Goal: Task Accomplishment & Management: Complete application form

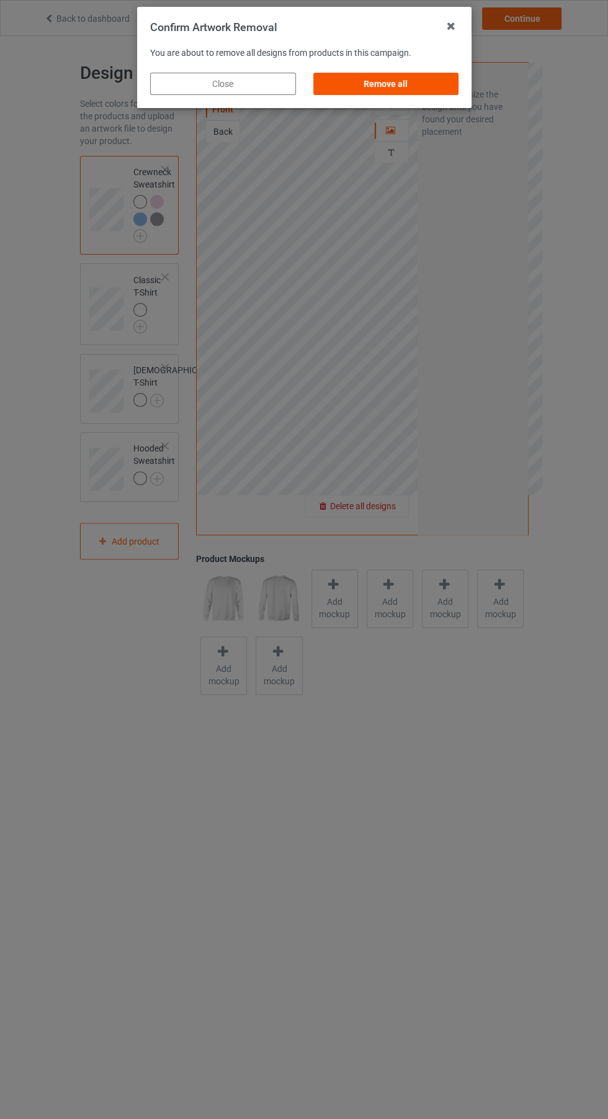
click at [422, 89] on div "Remove all" at bounding box center [386, 84] width 146 height 22
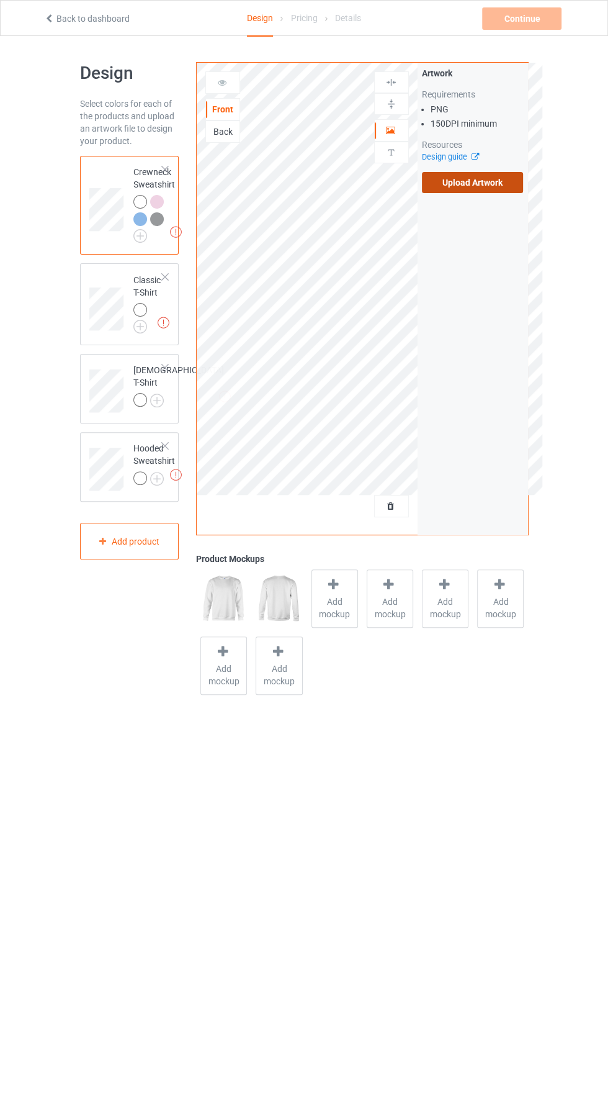
click at [481, 186] on label "Upload Artwork" at bounding box center [473, 182] width 102 height 21
click at [0, 0] on input "Upload Artwork" at bounding box center [0, 0] width 0 height 0
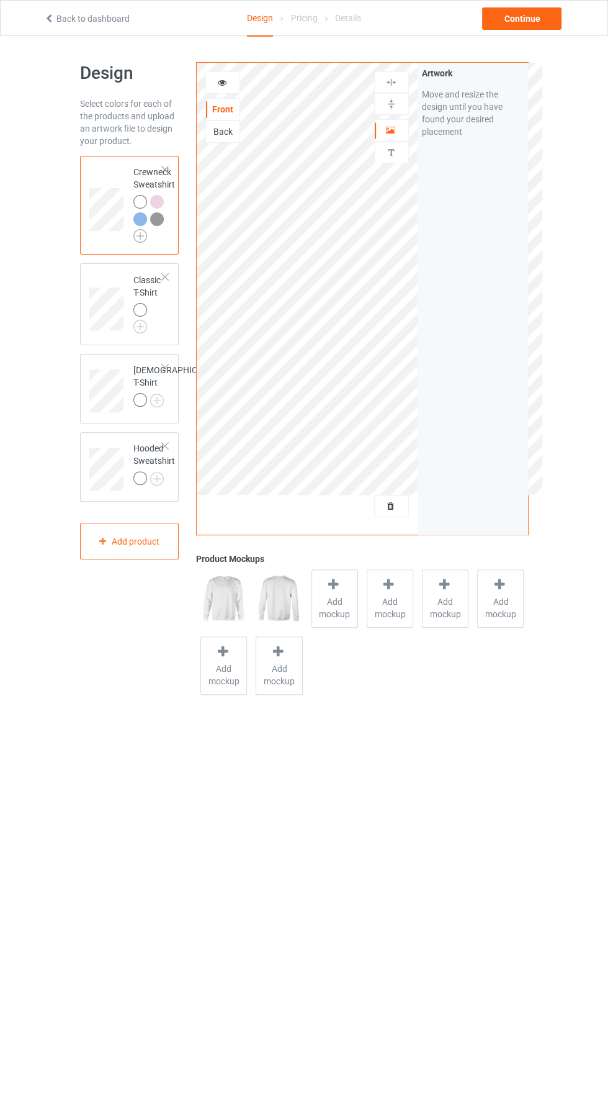
click at [140, 235] on img at bounding box center [140, 236] width 14 height 14
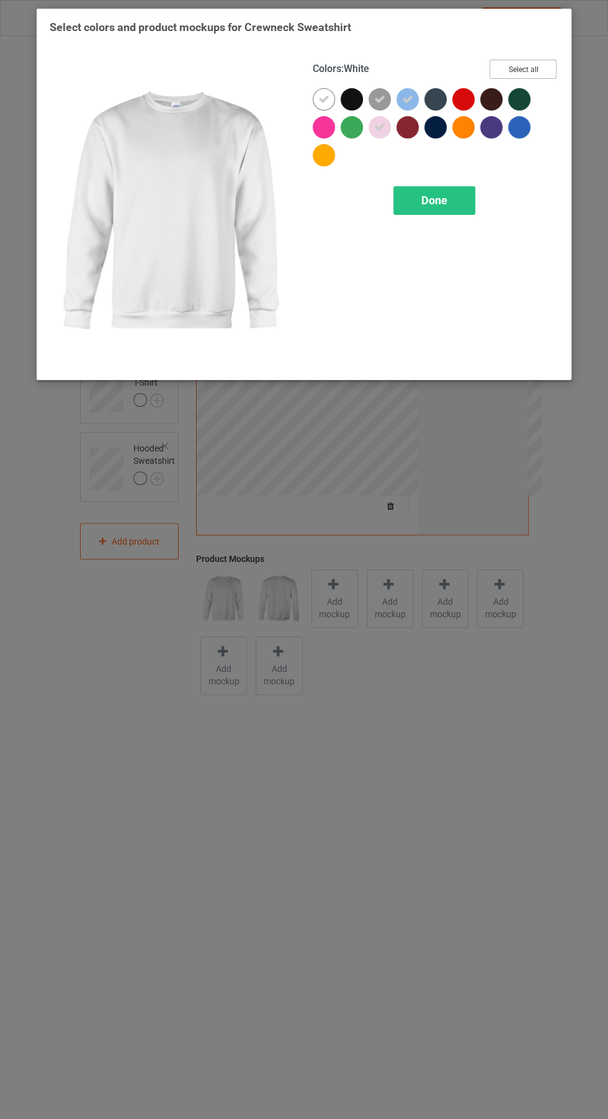
click at [508, 70] on button "Select all" at bounding box center [523, 69] width 67 height 19
click at [516, 66] on button "Reset to Default" at bounding box center [512, 69] width 90 height 19
click at [493, 122] on div at bounding box center [491, 127] width 22 height 22
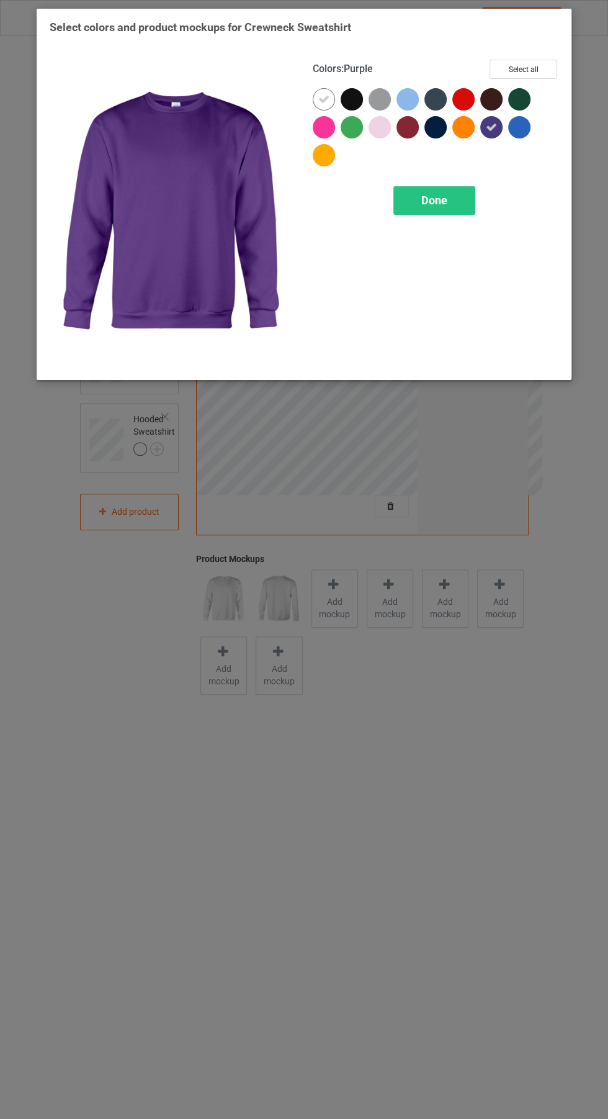
click at [313, 94] on div at bounding box center [324, 99] width 22 height 22
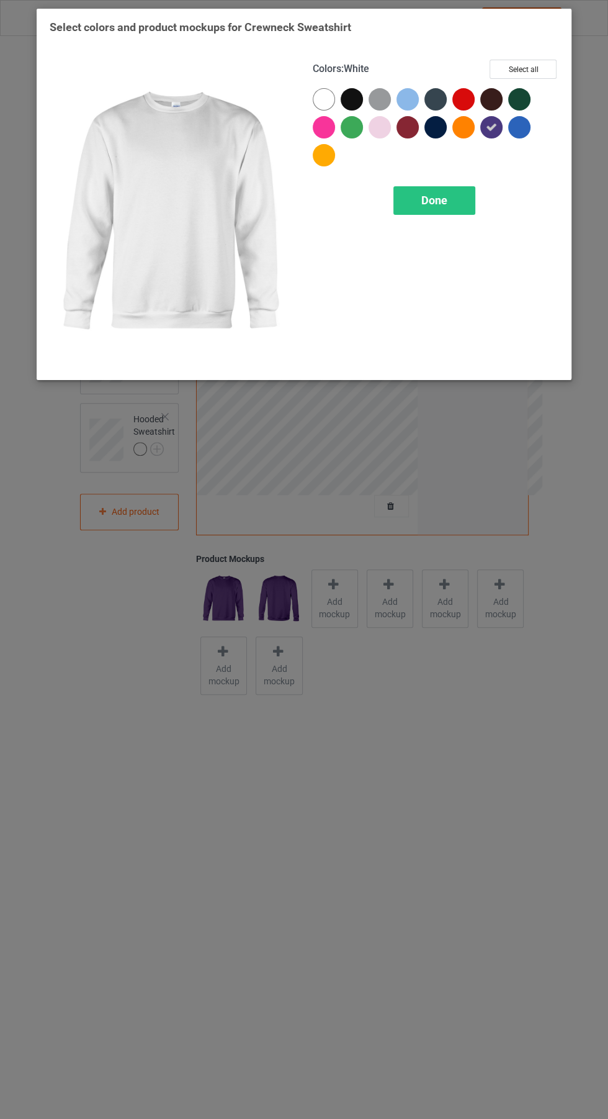
click at [351, 97] on div at bounding box center [352, 99] width 22 height 22
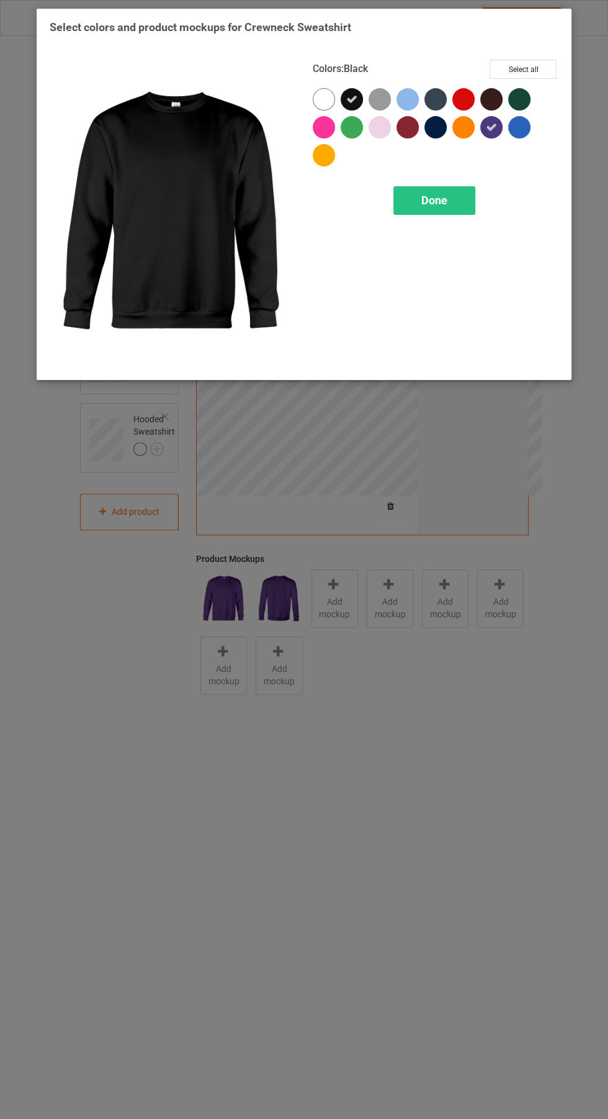
click at [484, 95] on div at bounding box center [491, 99] width 22 height 22
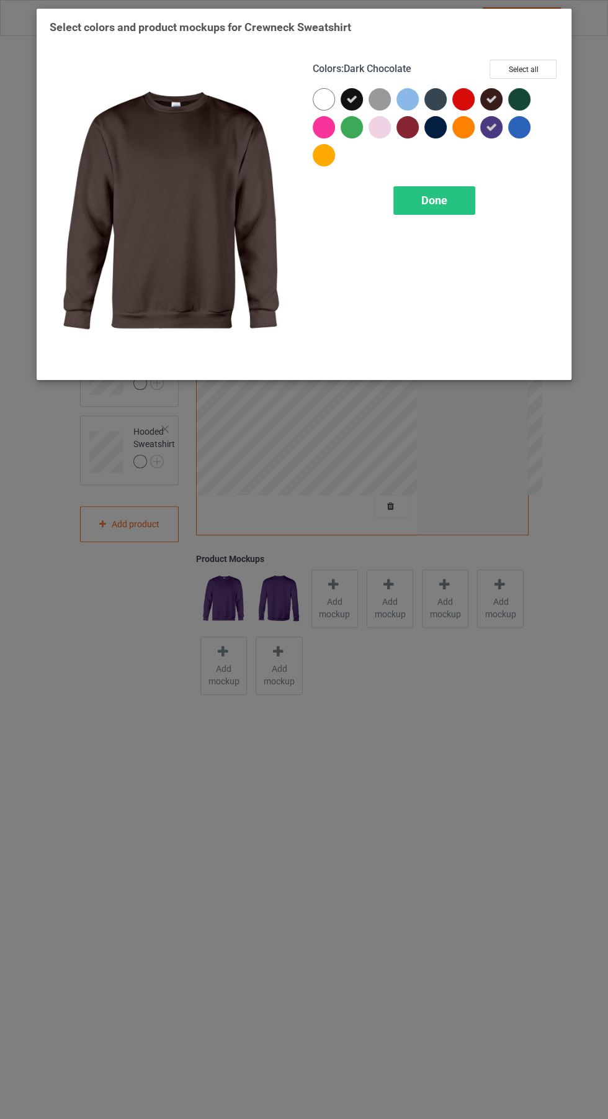
click at [524, 98] on div at bounding box center [519, 99] width 22 height 22
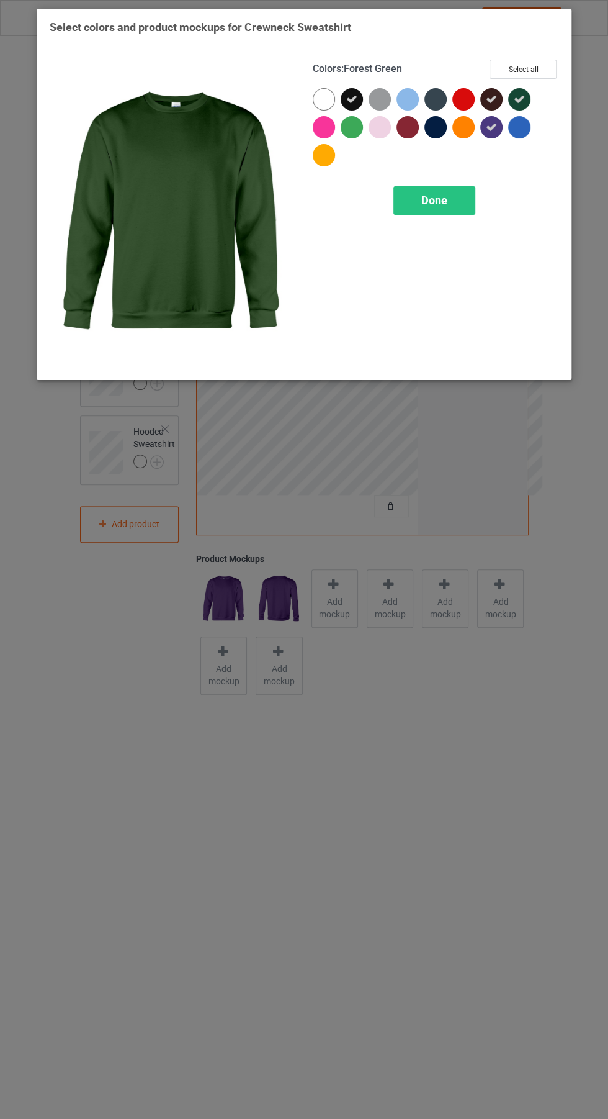
click at [528, 122] on div at bounding box center [519, 127] width 22 height 22
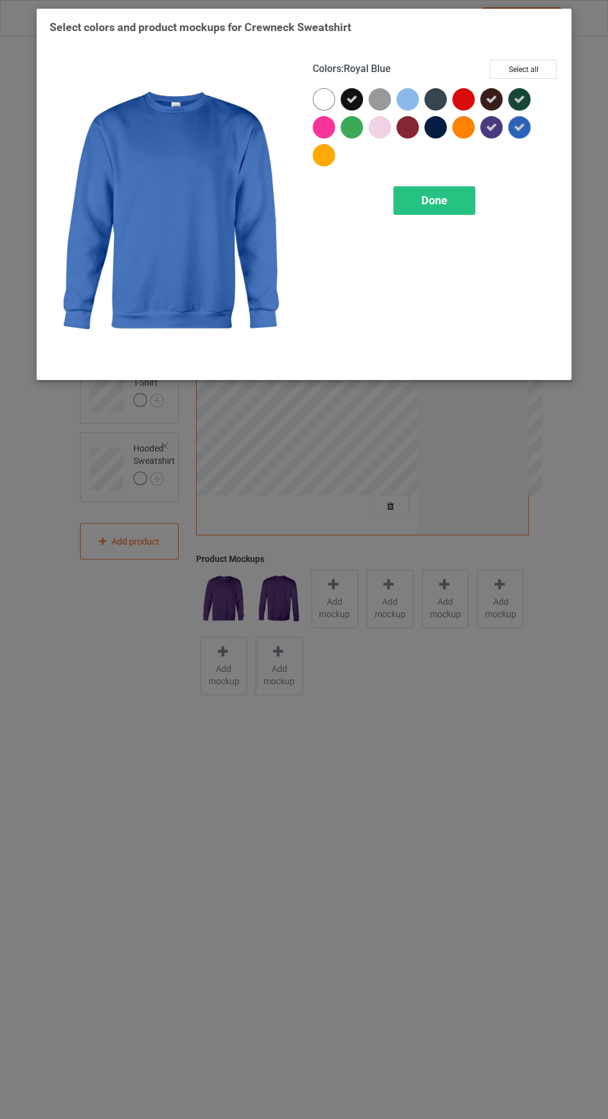
click at [461, 94] on div at bounding box center [464, 99] width 22 height 22
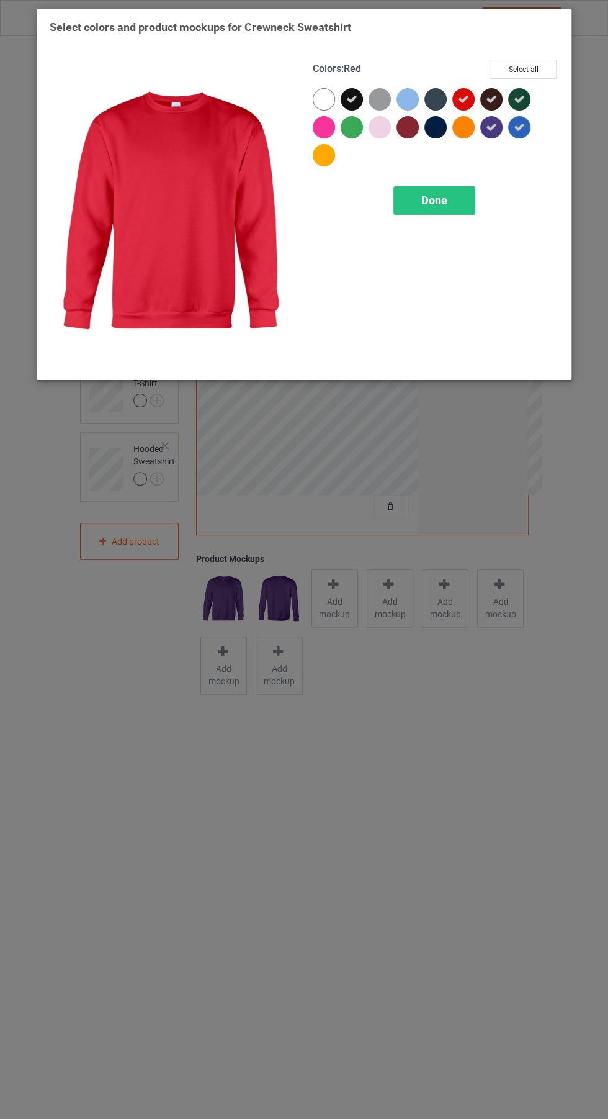
click at [426, 130] on div at bounding box center [436, 127] width 22 height 22
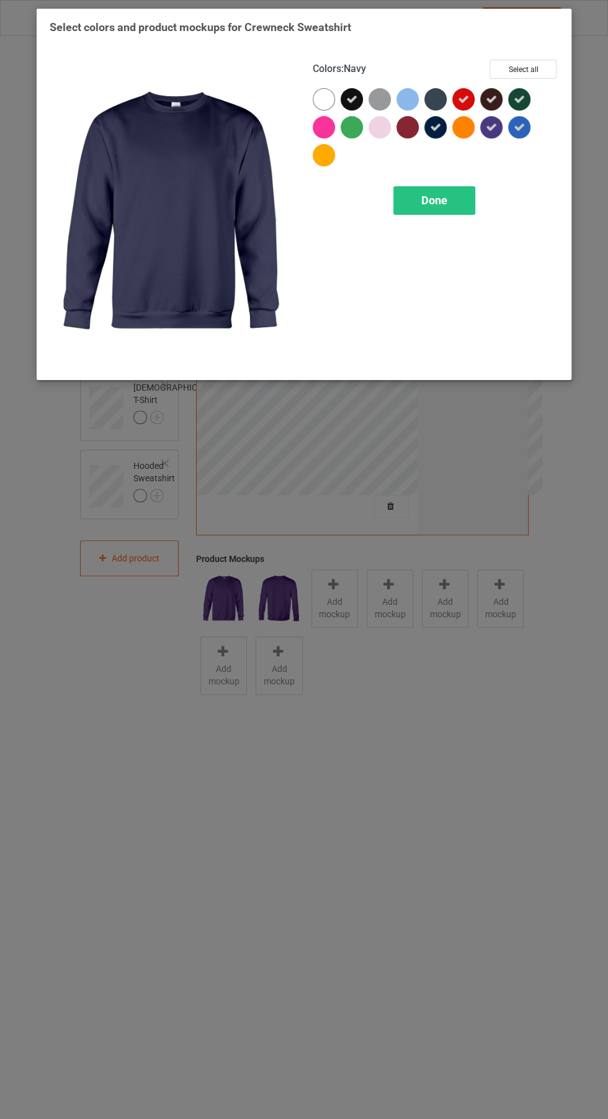
click at [400, 125] on div at bounding box center [408, 127] width 22 height 22
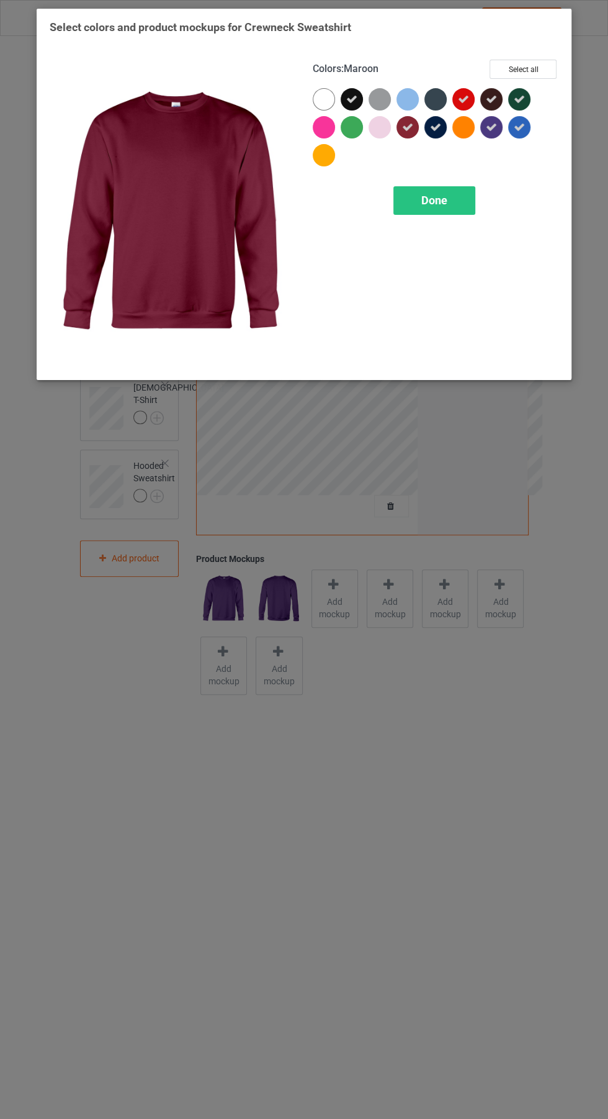
click at [320, 127] on div at bounding box center [324, 127] width 22 height 22
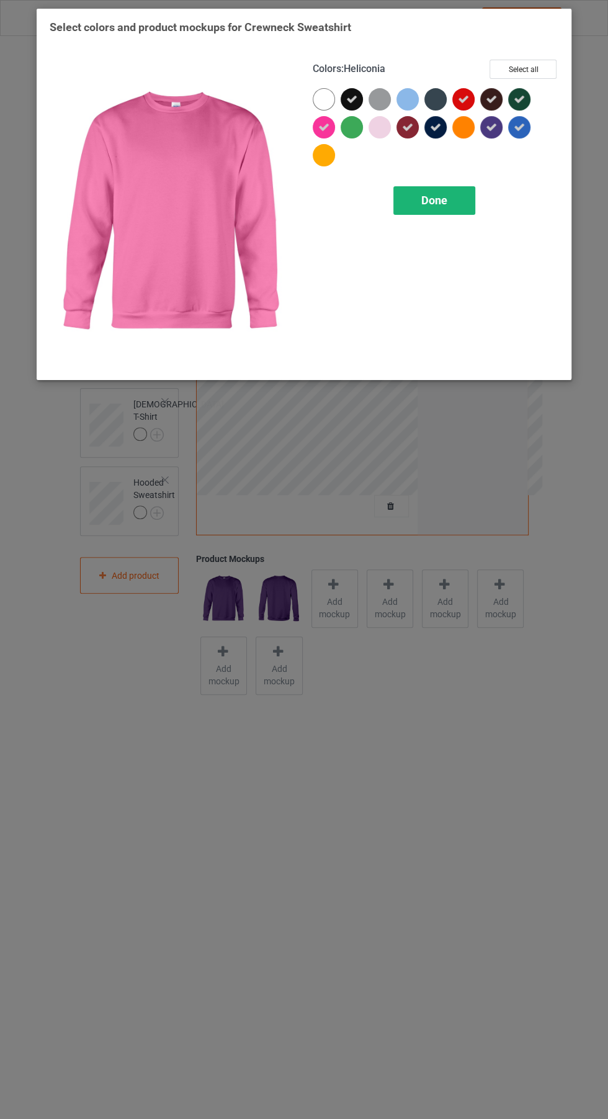
click at [439, 199] on span "Done" at bounding box center [435, 200] width 26 height 13
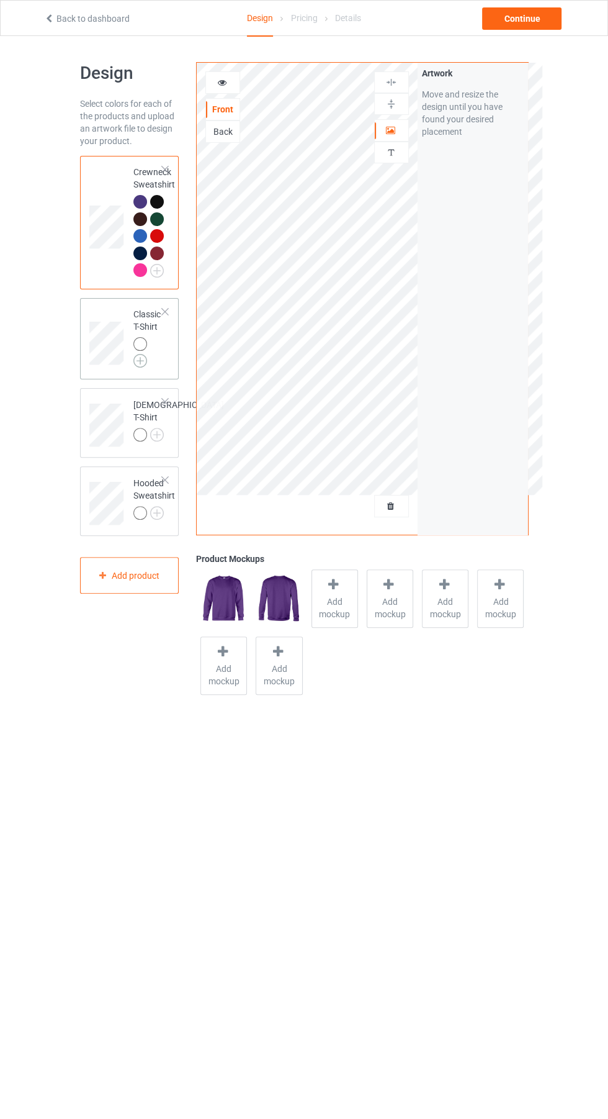
click at [140, 363] on img at bounding box center [140, 361] width 14 height 14
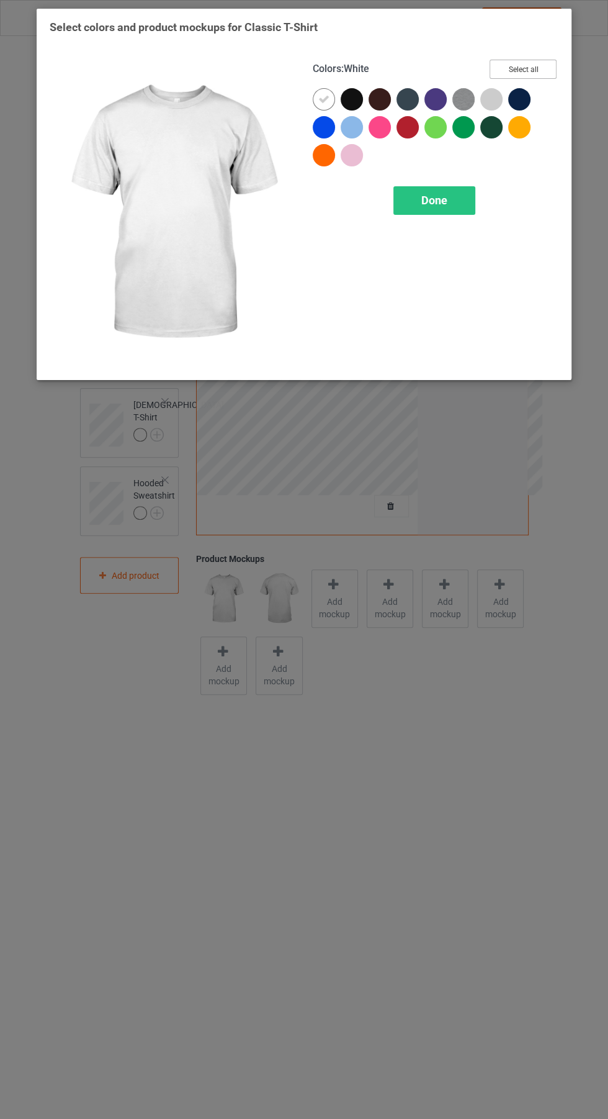
click at [529, 74] on button "Select all" at bounding box center [523, 69] width 67 height 19
click at [521, 68] on button "Reset to Default" at bounding box center [512, 69] width 90 height 19
click at [436, 97] on div at bounding box center [436, 99] width 22 height 22
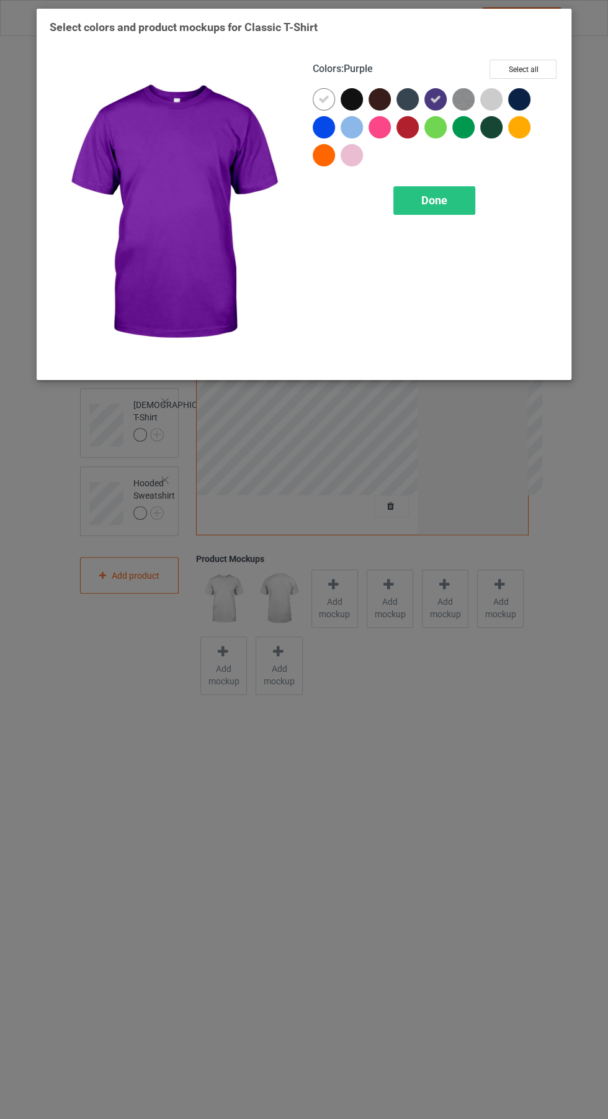
click at [318, 100] on icon at bounding box center [323, 99] width 11 height 11
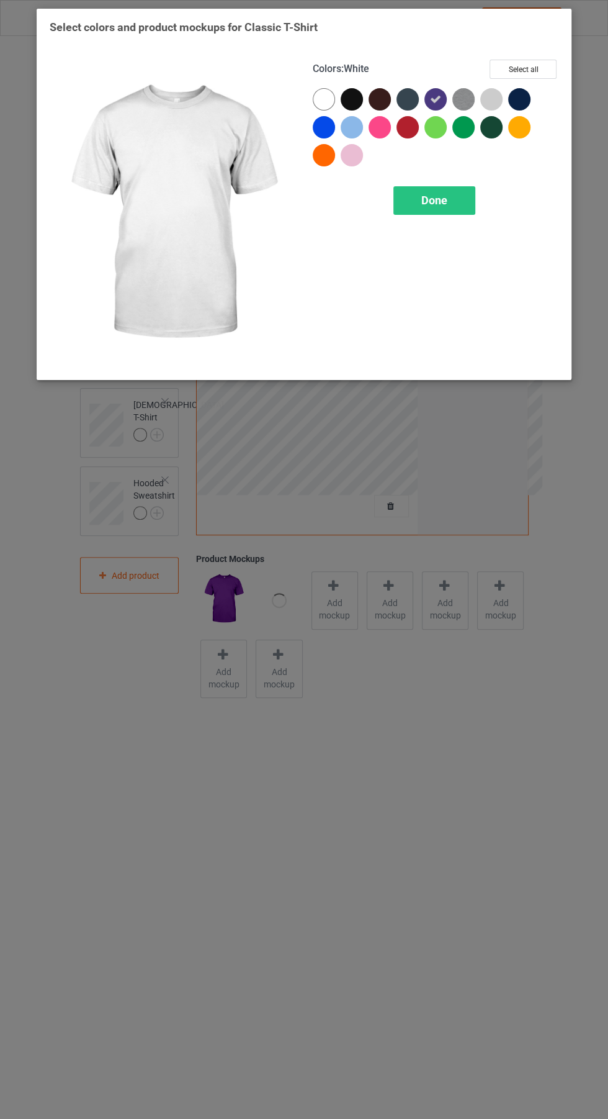
click at [347, 99] on div at bounding box center [352, 99] width 22 height 22
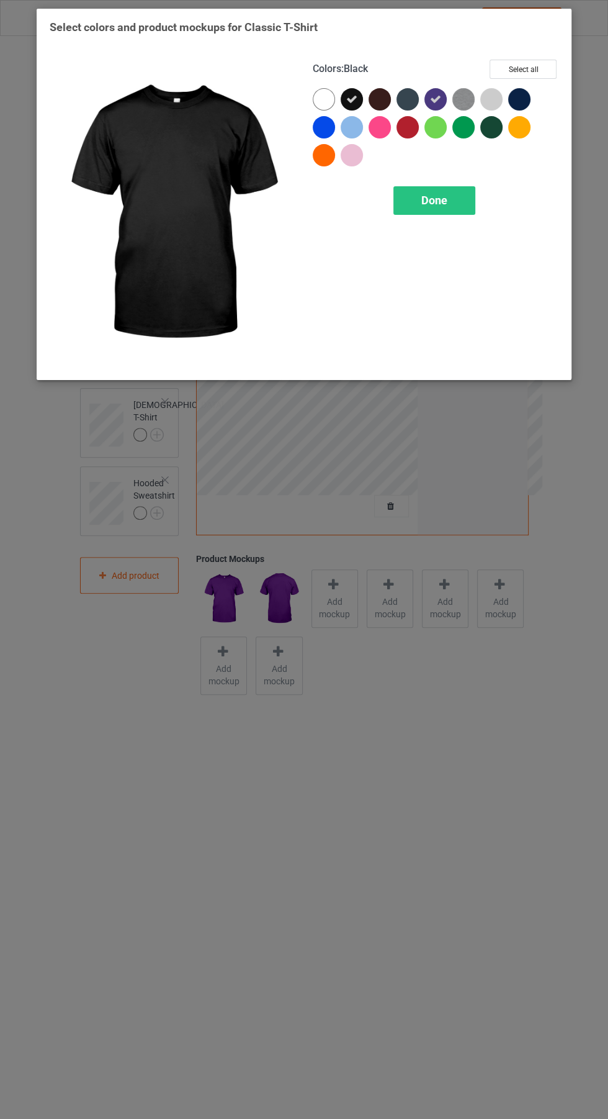
click at [371, 96] on div at bounding box center [380, 99] width 22 height 22
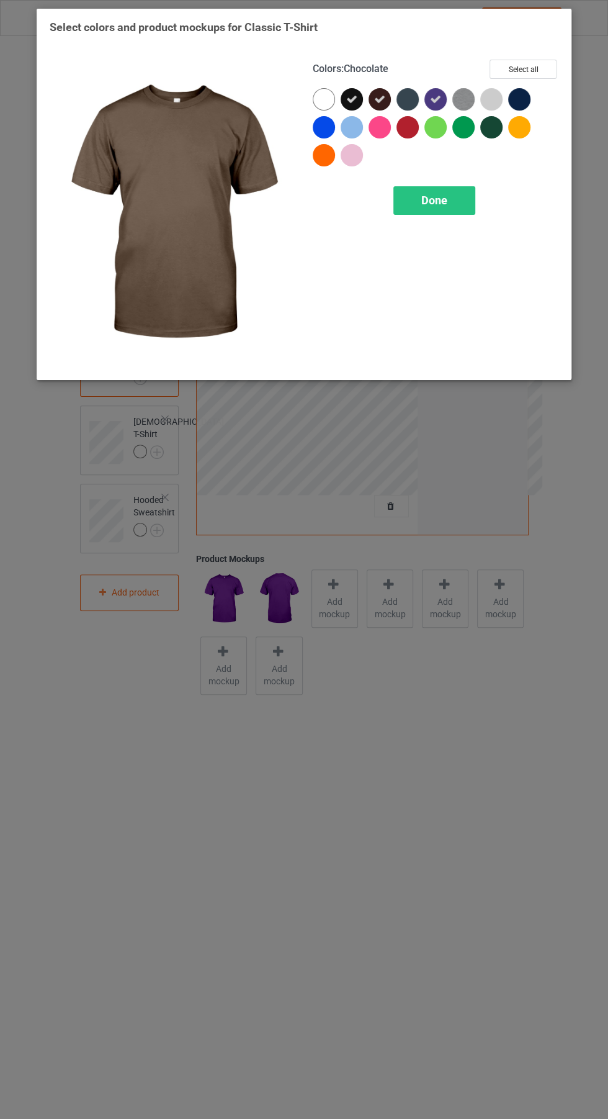
click at [313, 129] on div at bounding box center [324, 127] width 22 height 22
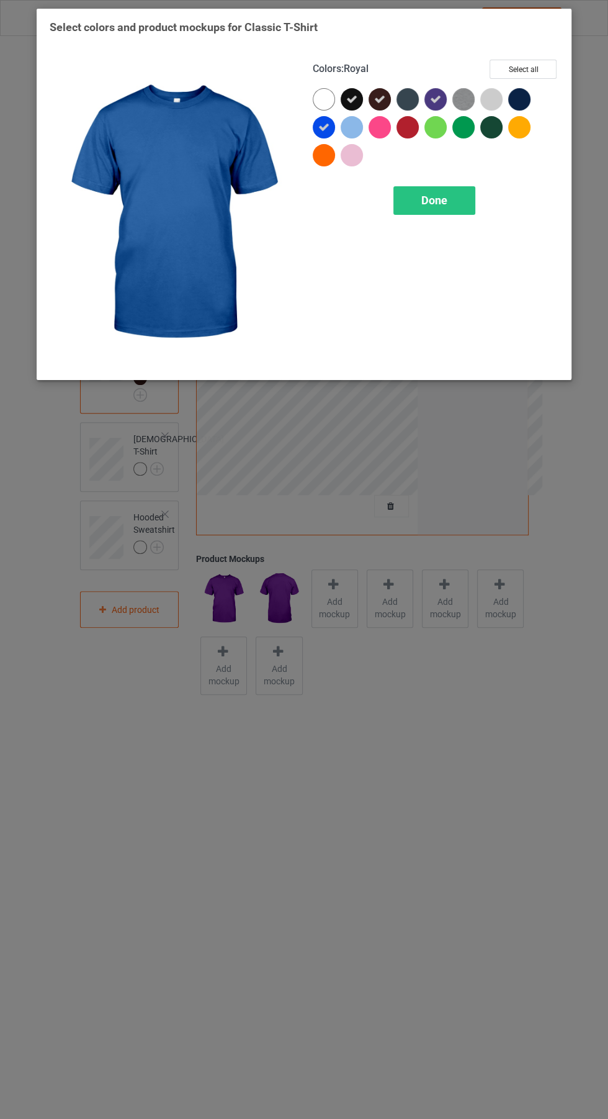
click at [315, 164] on div at bounding box center [327, 158] width 28 height 28
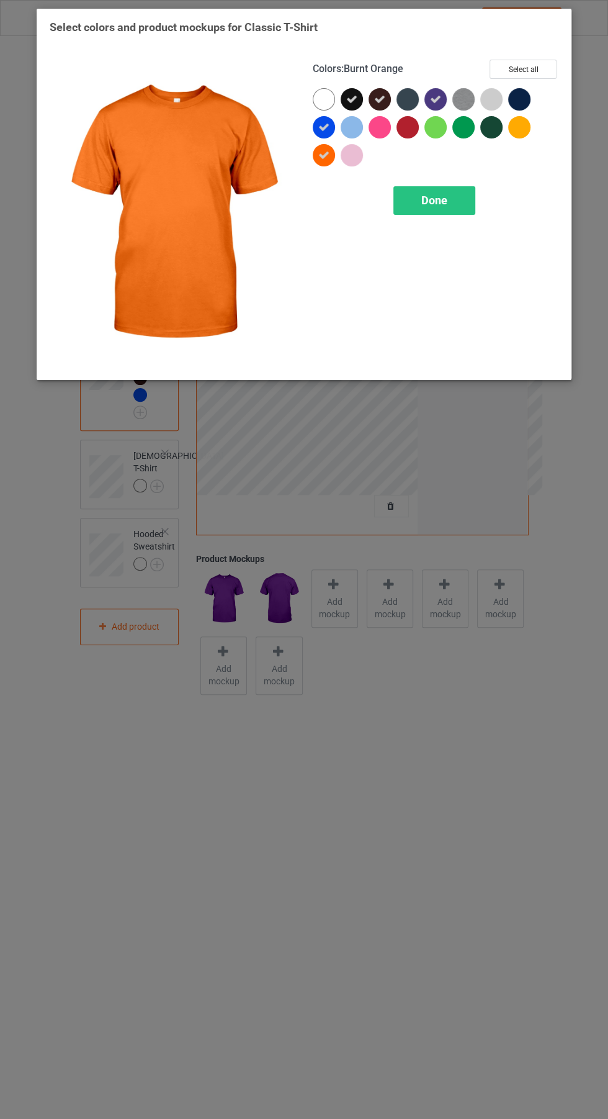
click at [382, 126] on div at bounding box center [380, 127] width 22 height 22
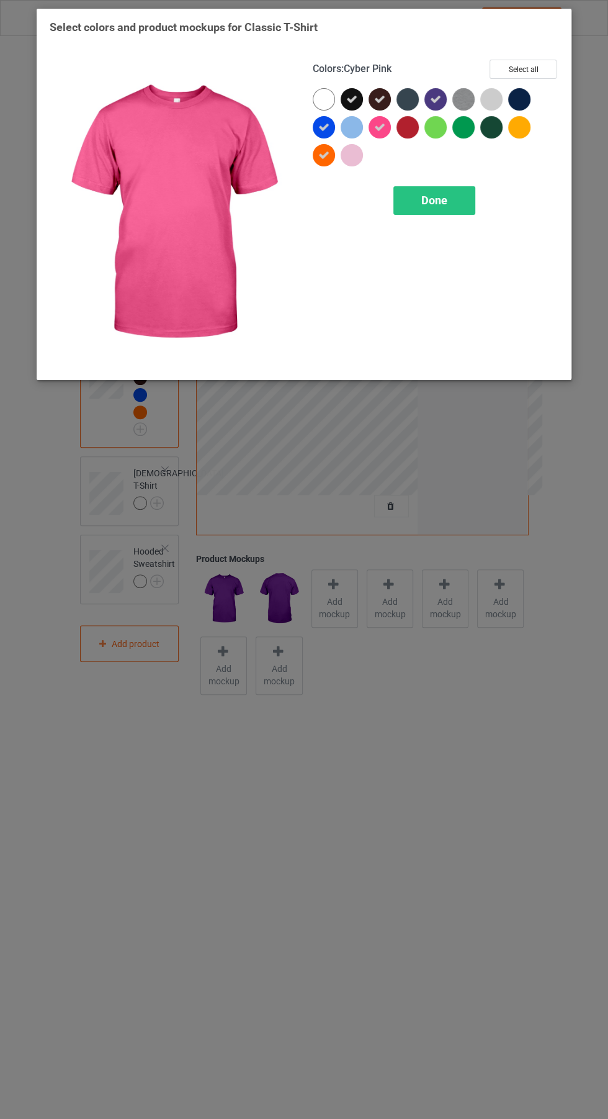
click at [394, 128] on div at bounding box center [383, 130] width 28 height 28
click at [467, 130] on div at bounding box center [464, 127] width 22 height 22
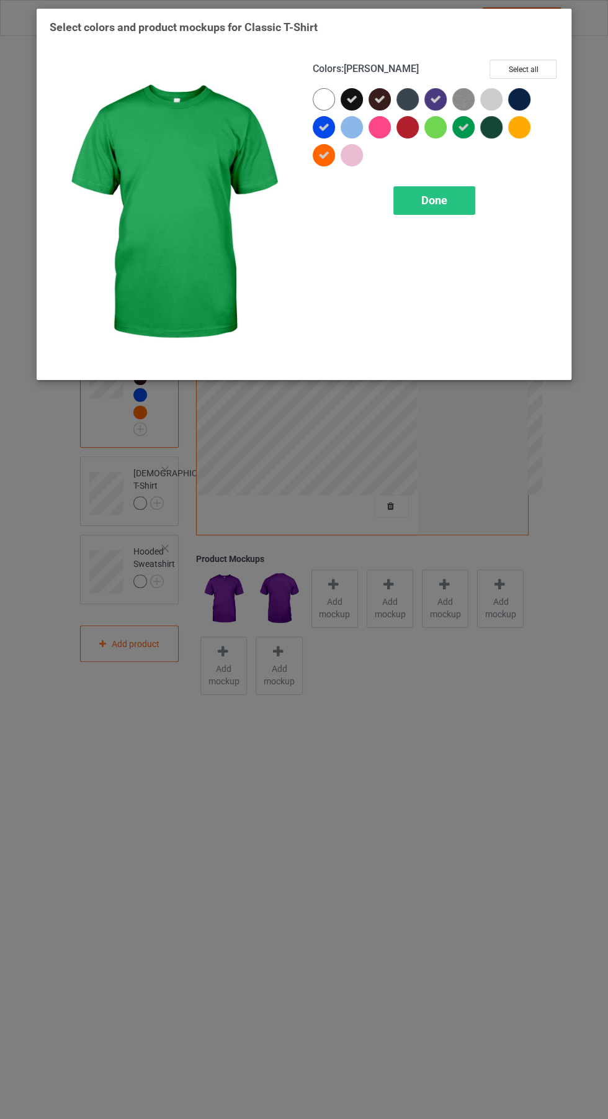
click at [520, 96] on div at bounding box center [519, 99] width 22 height 22
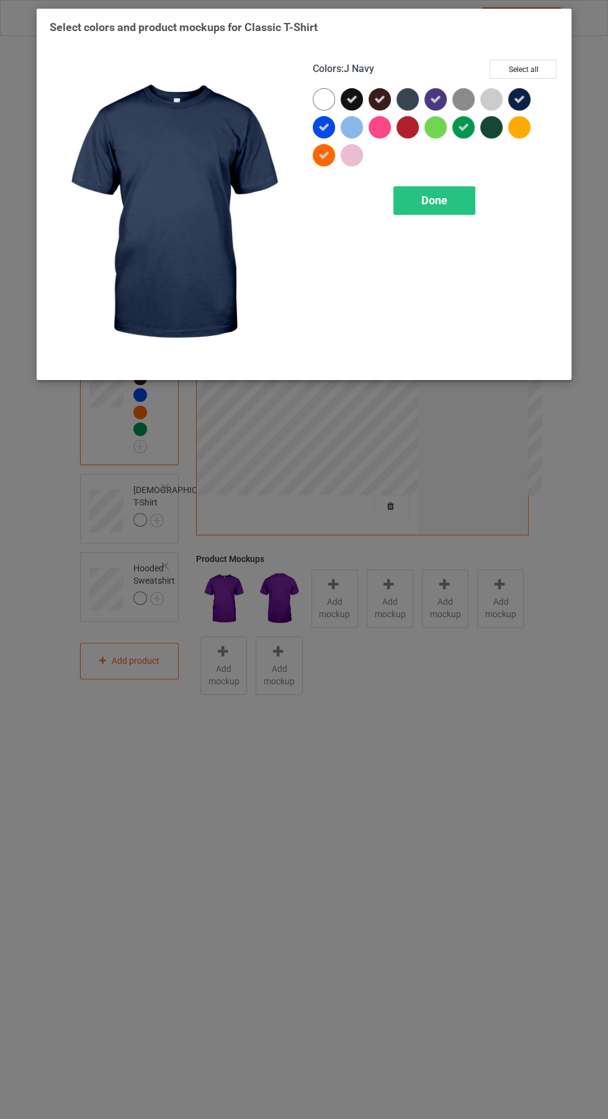
click at [487, 123] on div at bounding box center [491, 127] width 22 height 22
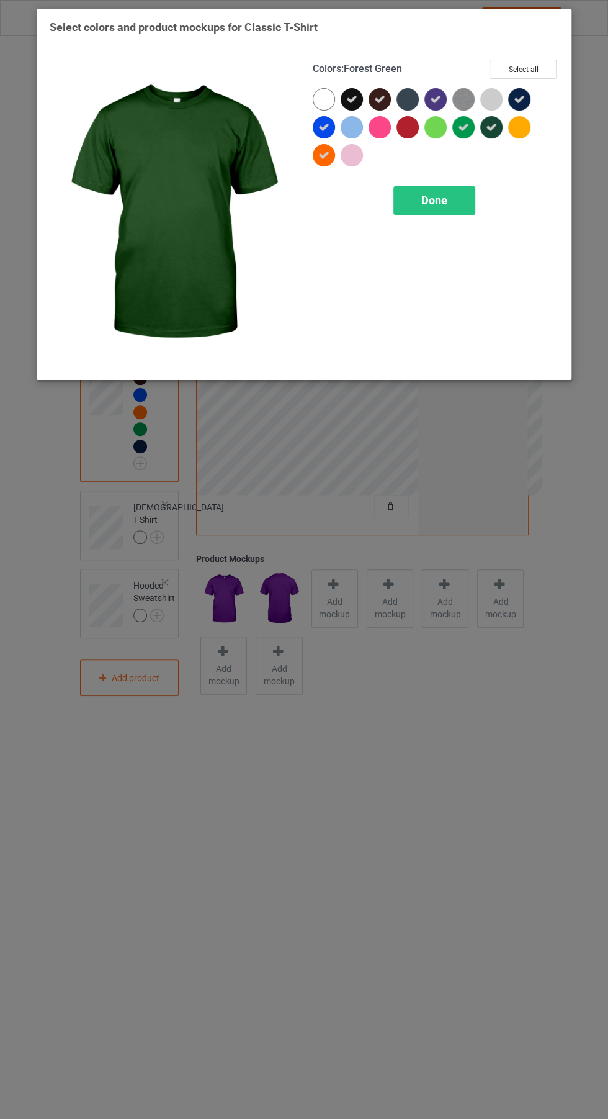
click at [520, 134] on div at bounding box center [519, 127] width 22 height 22
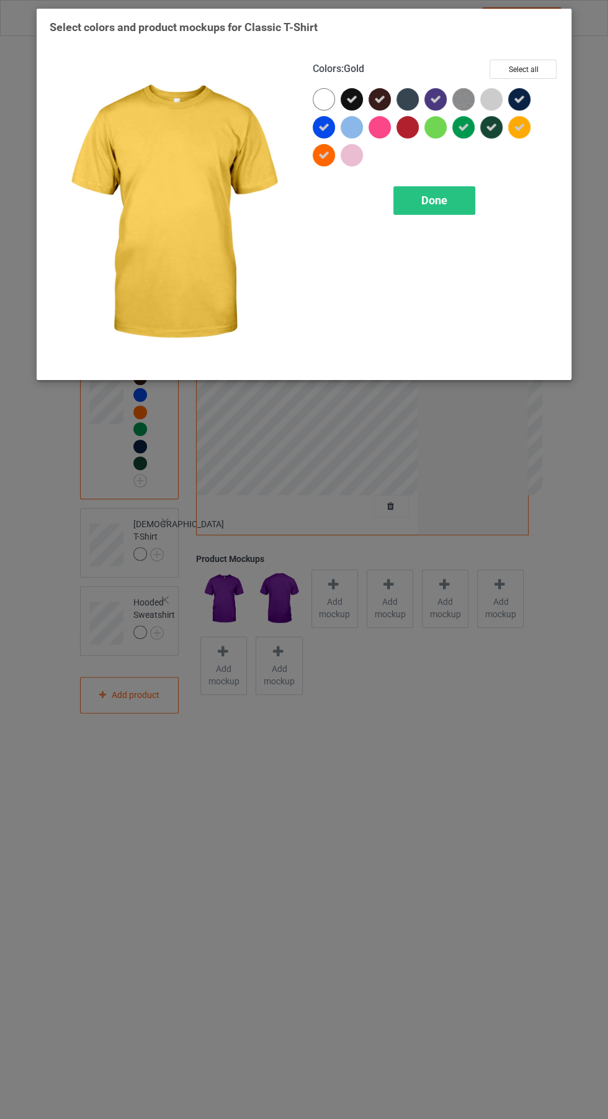
click at [519, 127] on icon at bounding box center [519, 127] width 11 height 11
click at [408, 124] on div at bounding box center [408, 127] width 22 height 22
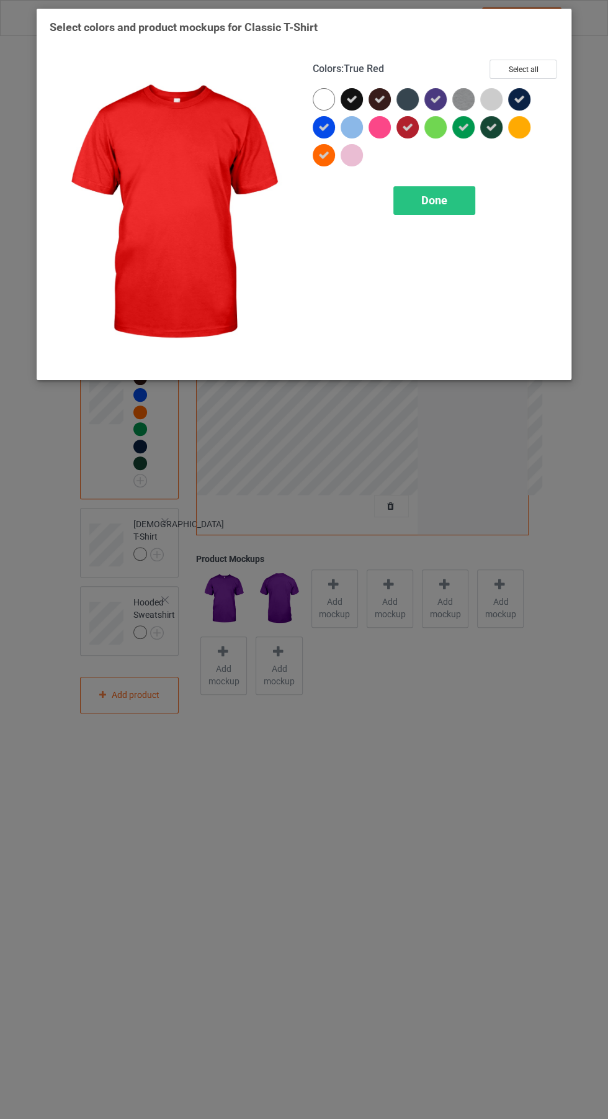
click at [405, 90] on div at bounding box center [408, 99] width 22 height 22
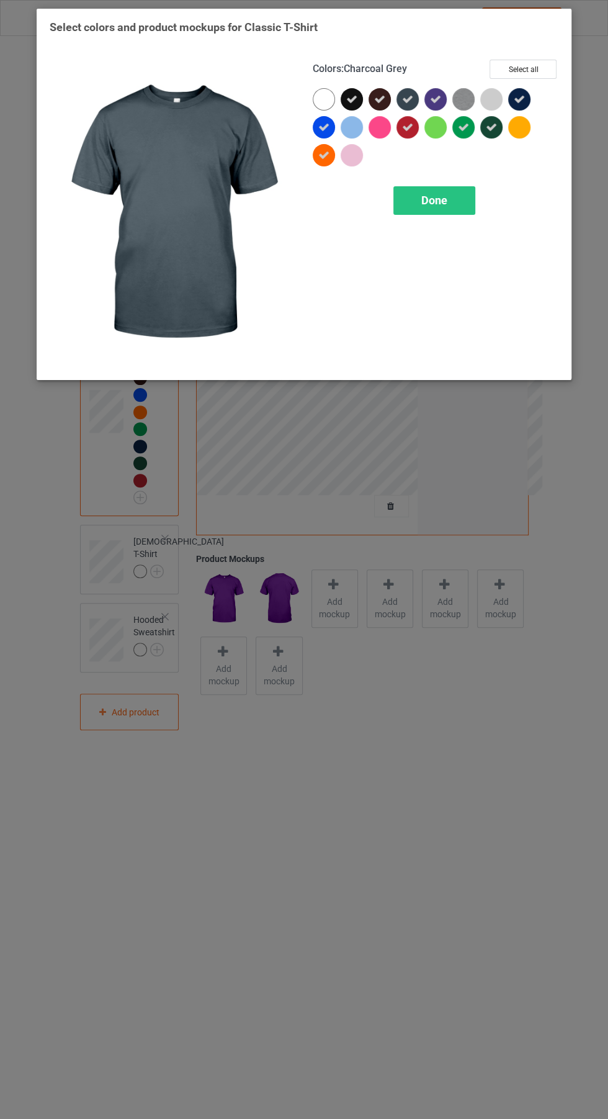
click at [379, 123] on div at bounding box center [380, 127] width 22 height 22
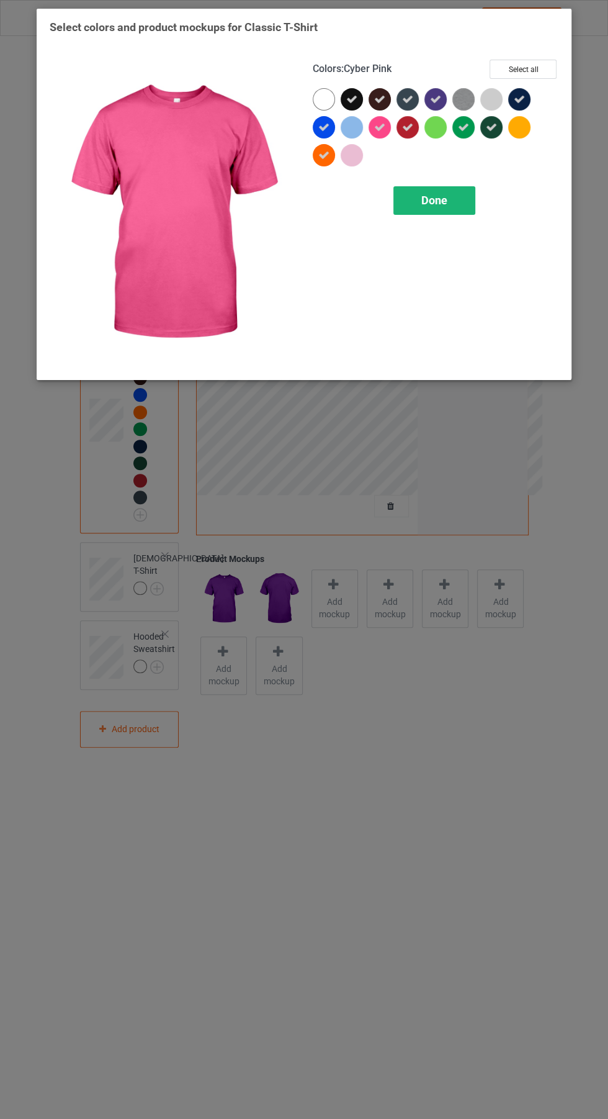
click at [439, 199] on span "Done" at bounding box center [435, 200] width 26 height 13
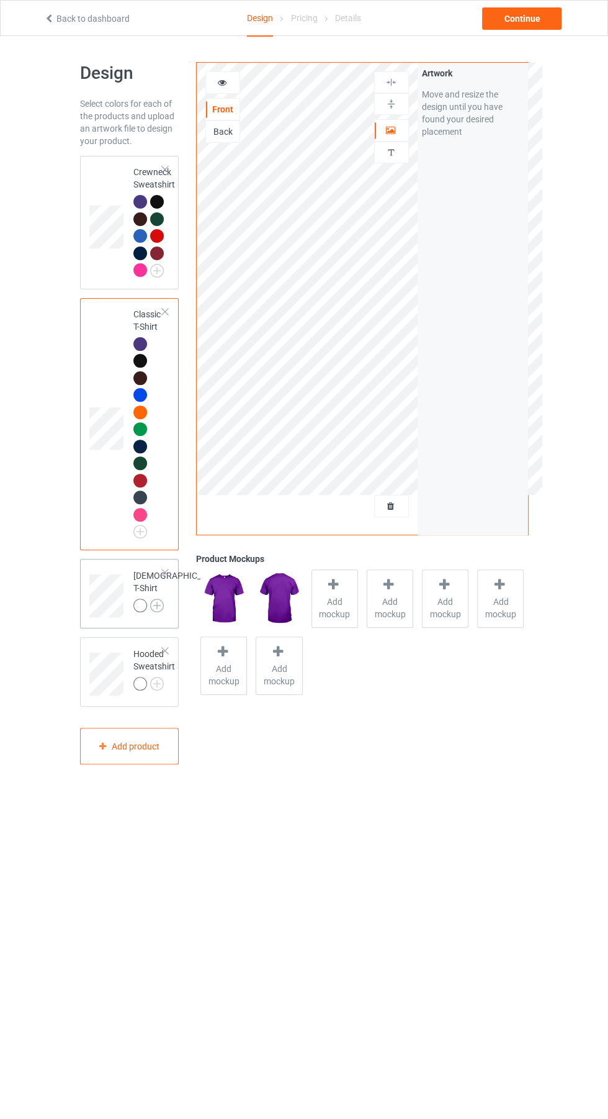
click at [150, 612] on img at bounding box center [157, 605] width 14 height 14
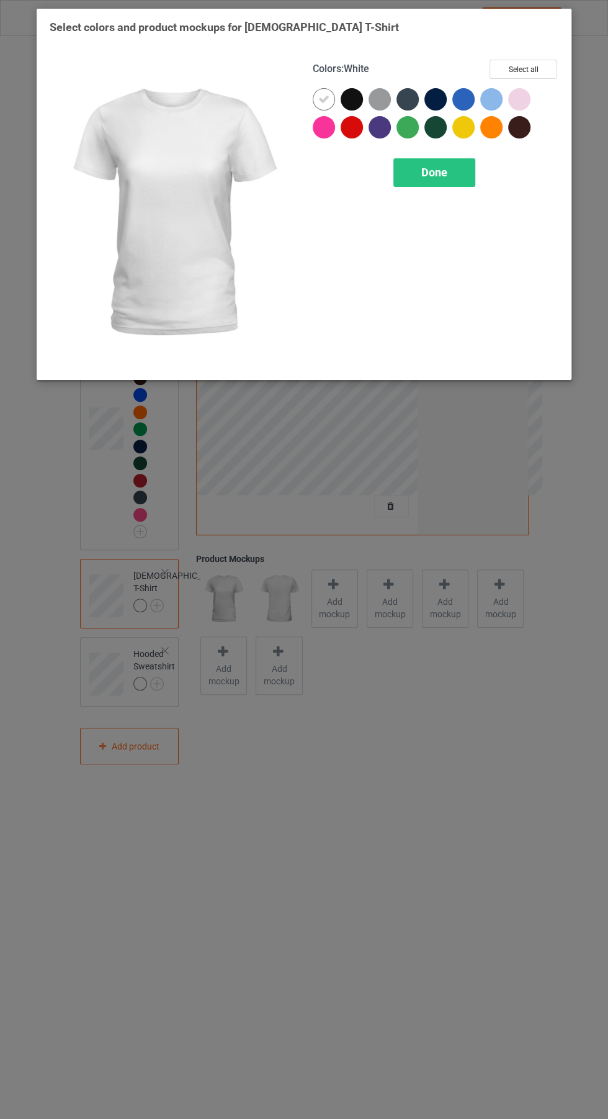
click at [379, 124] on div at bounding box center [380, 127] width 22 height 22
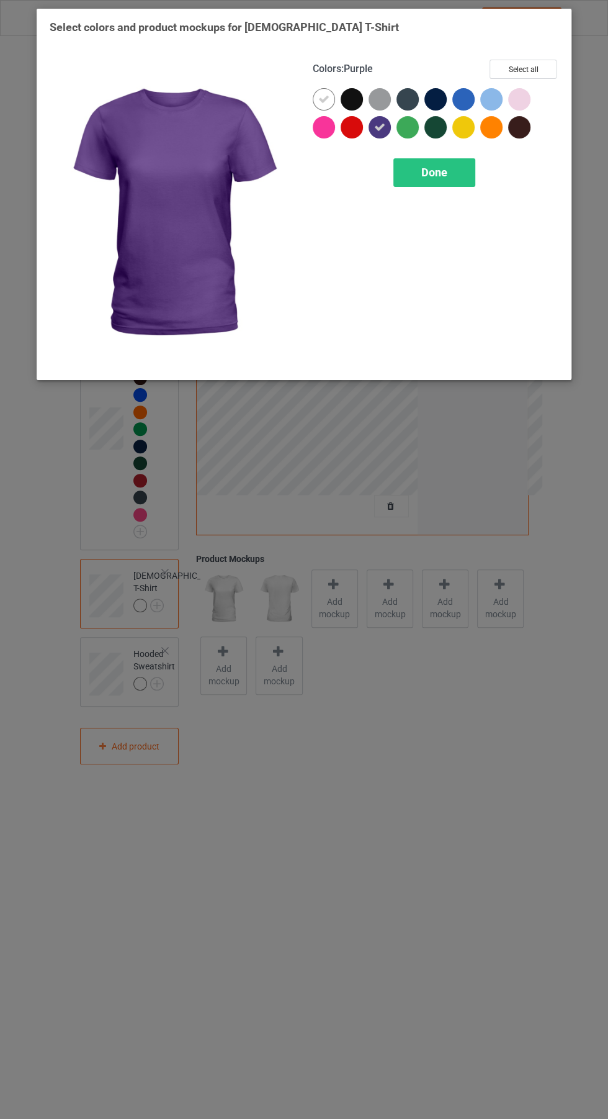
click at [323, 99] on icon at bounding box center [323, 99] width 11 height 11
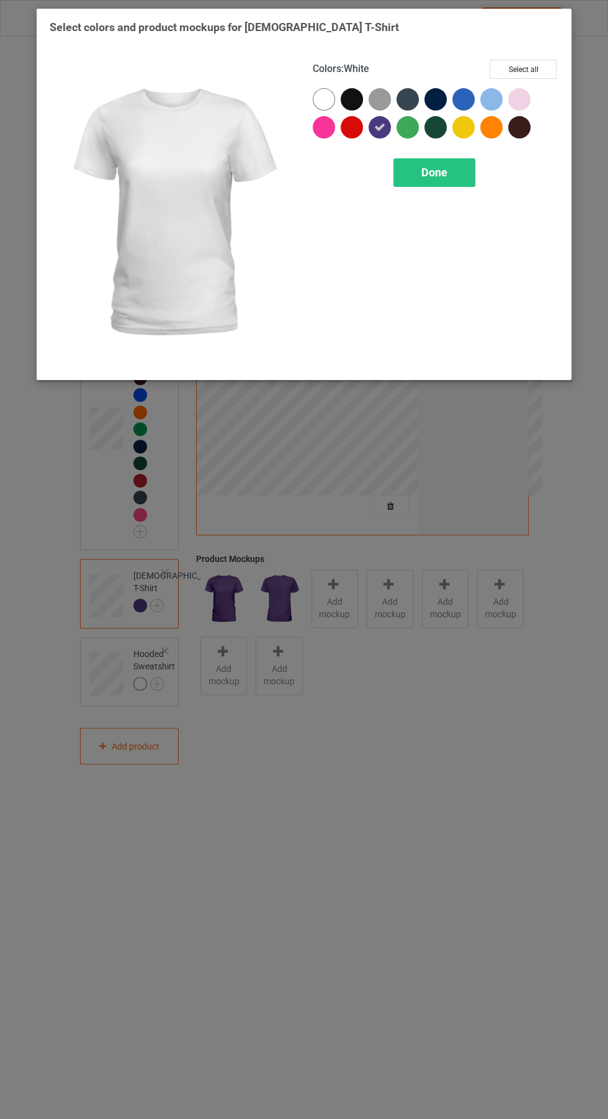
click at [351, 92] on div at bounding box center [352, 99] width 22 height 22
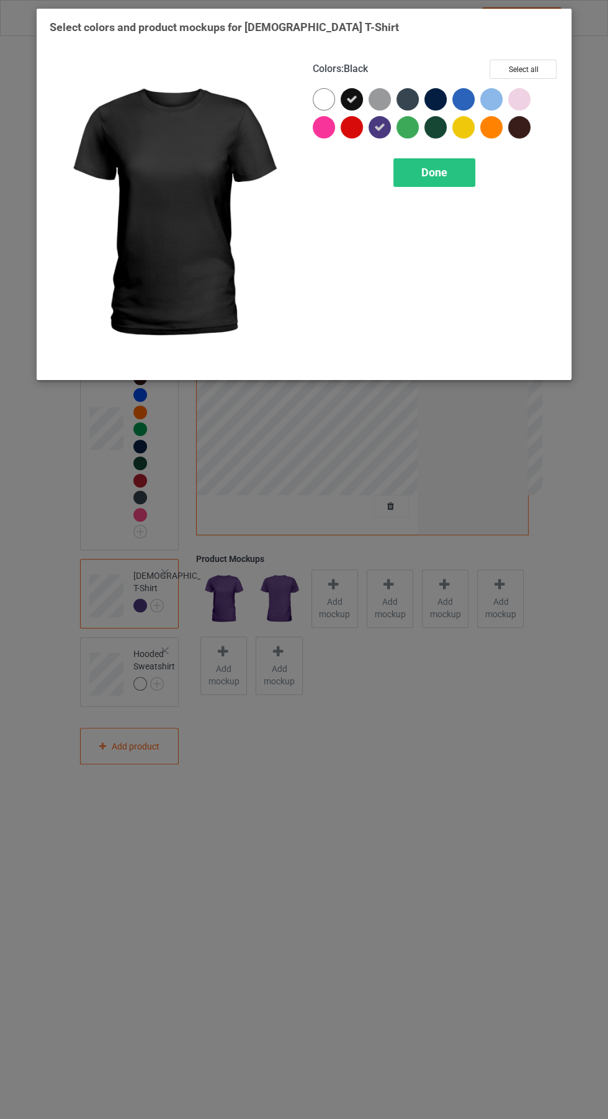
click at [327, 125] on div at bounding box center [324, 127] width 22 height 22
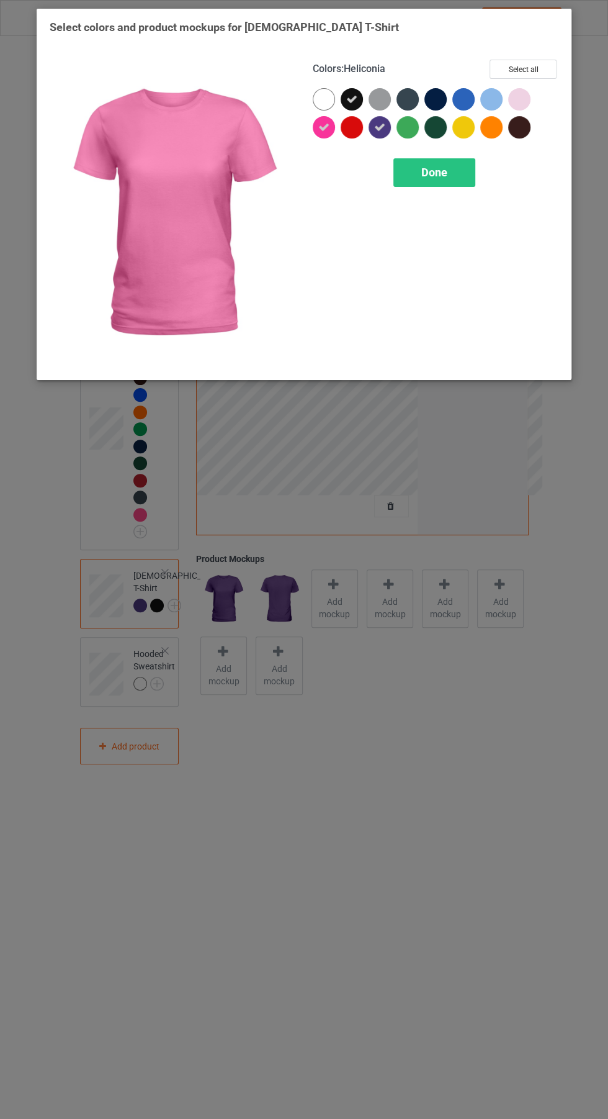
click at [379, 93] on div at bounding box center [380, 99] width 22 height 22
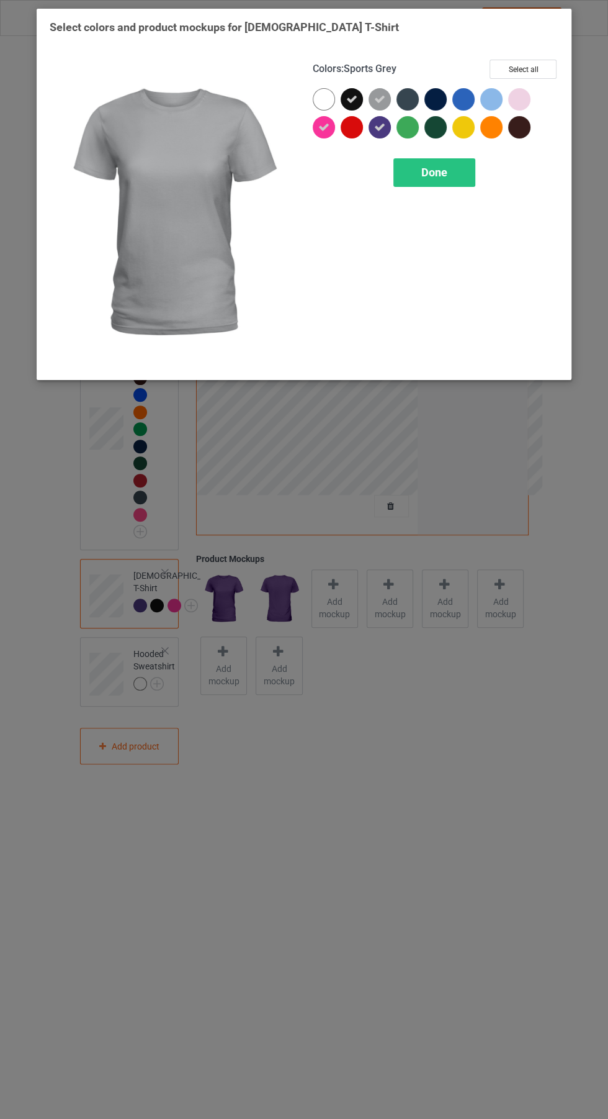
click at [380, 99] on icon at bounding box center [379, 99] width 11 height 11
click at [408, 106] on div at bounding box center [408, 99] width 22 height 22
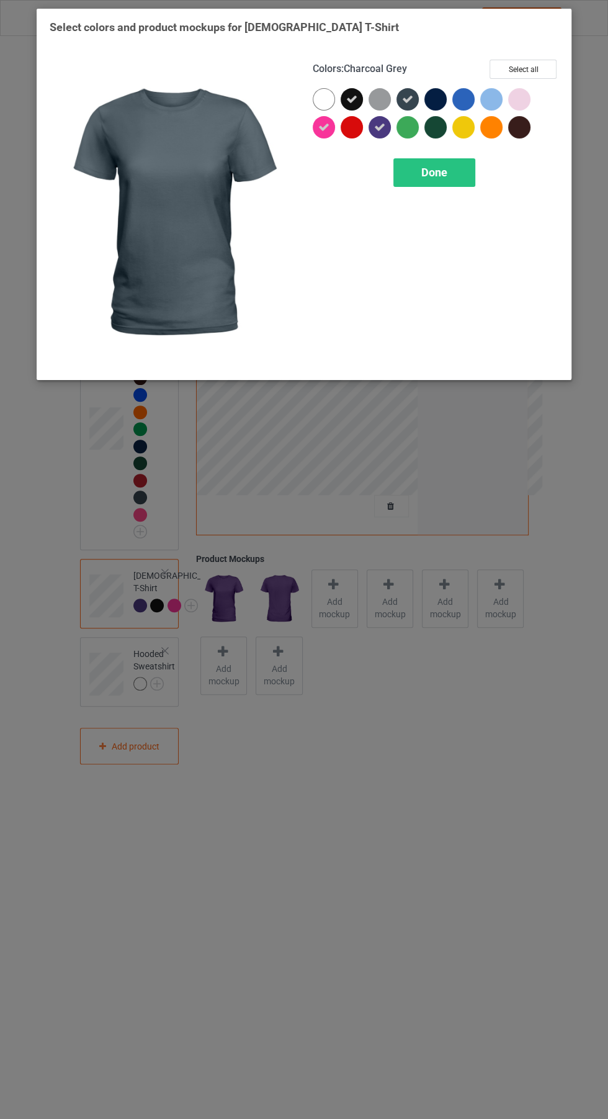
click at [428, 97] on div at bounding box center [436, 99] width 22 height 22
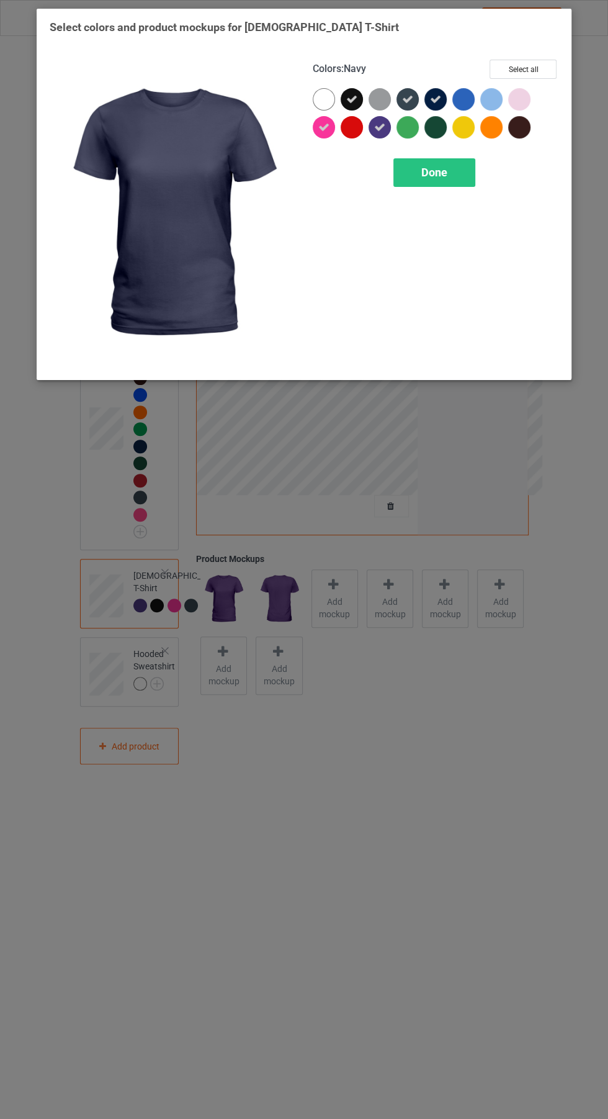
click at [449, 104] on div at bounding box center [439, 102] width 28 height 28
click at [432, 92] on div at bounding box center [436, 99] width 22 height 22
click at [468, 104] on div at bounding box center [464, 99] width 22 height 22
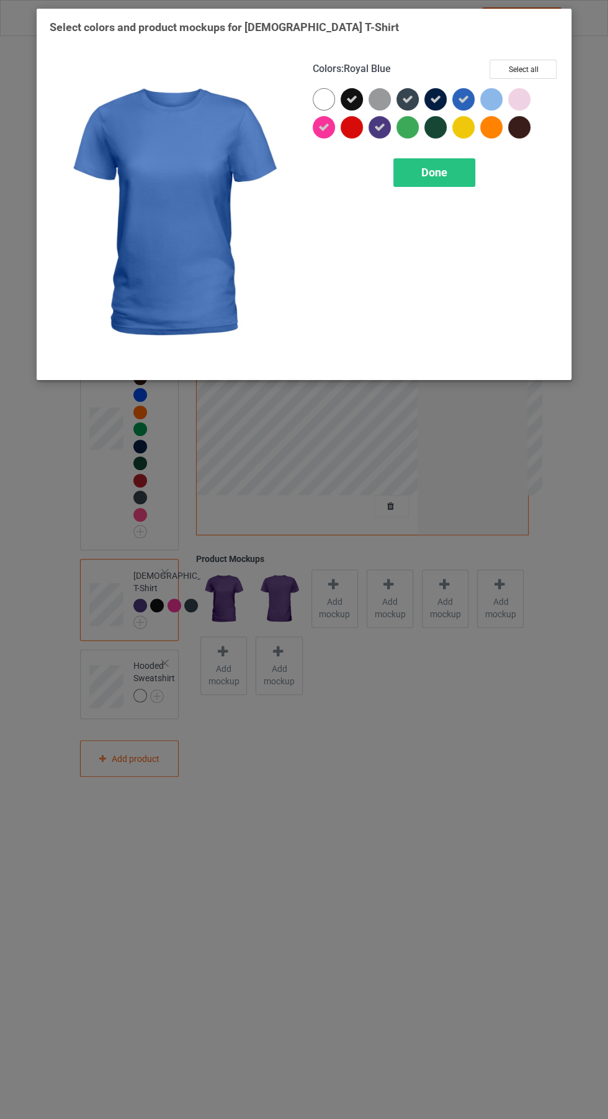
click at [436, 131] on div at bounding box center [436, 127] width 22 height 22
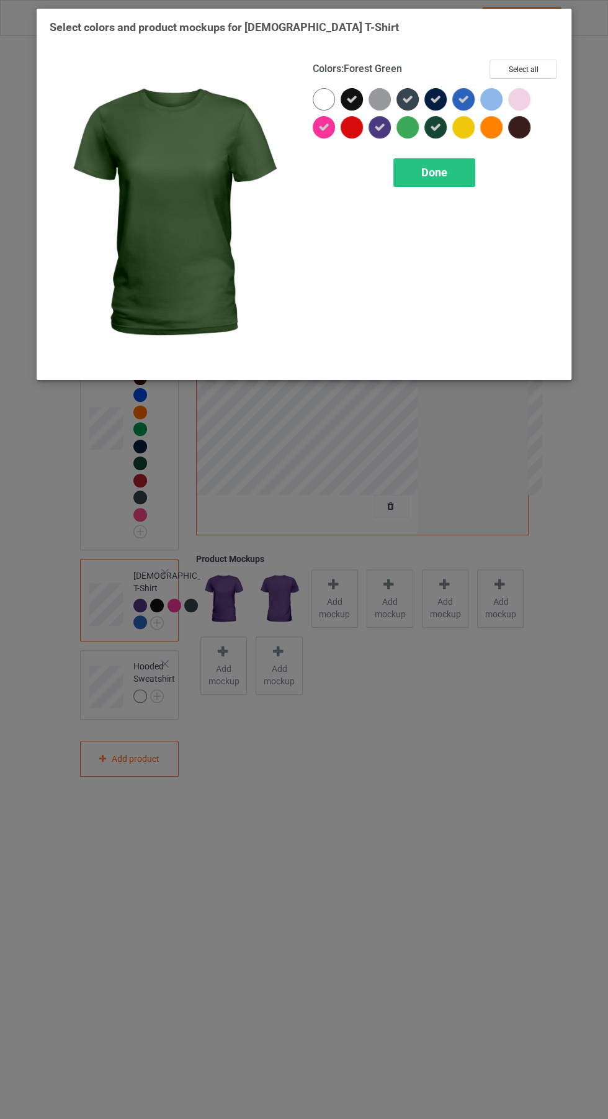
click at [525, 122] on div at bounding box center [519, 127] width 22 height 22
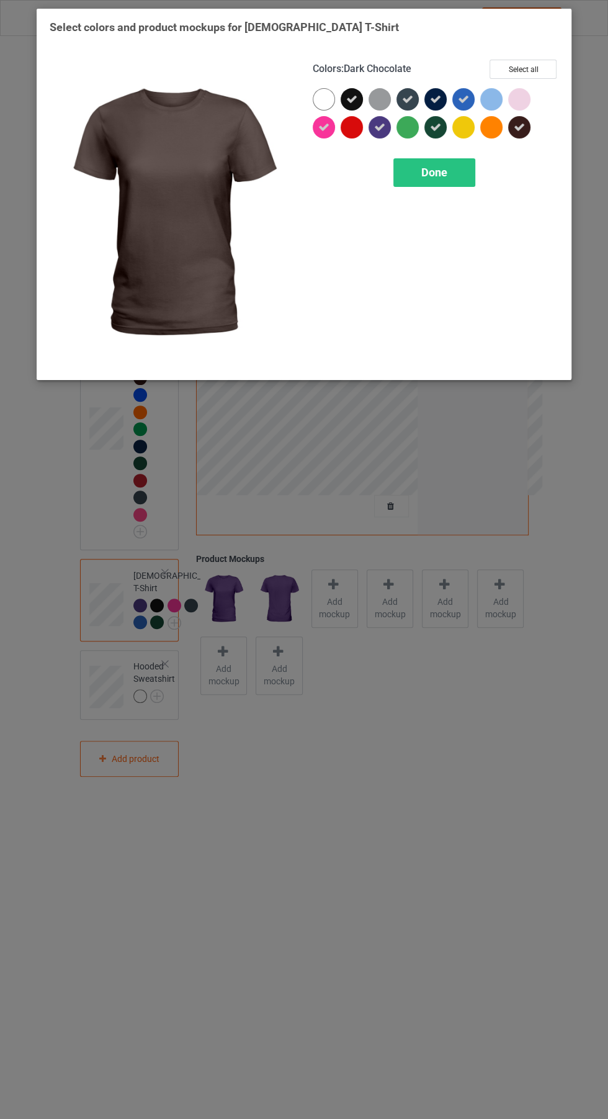
click at [358, 132] on div at bounding box center [352, 127] width 22 height 22
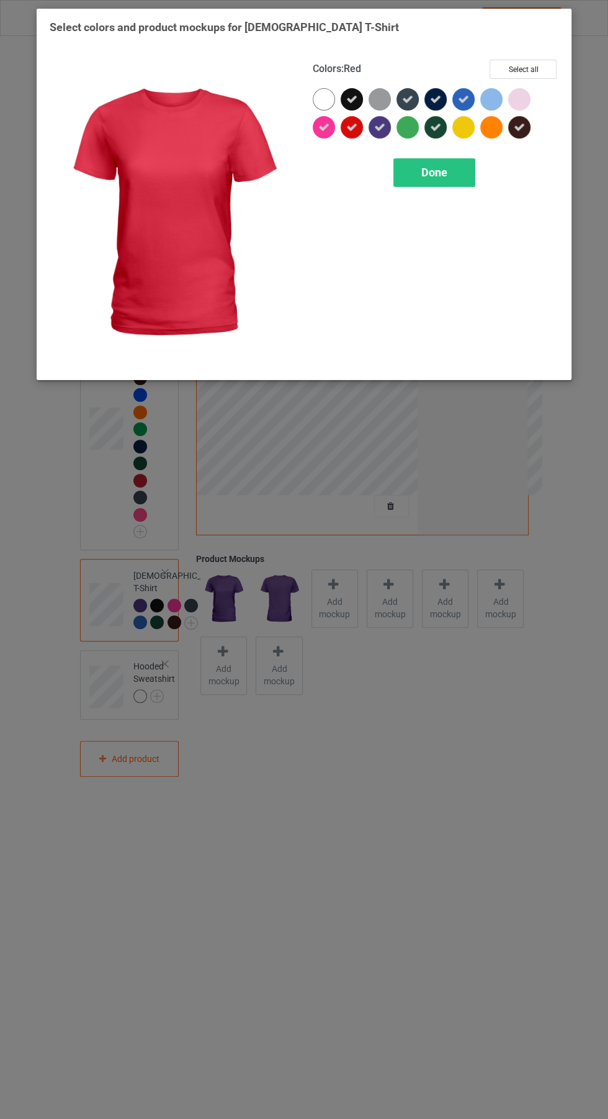
click at [489, 134] on div at bounding box center [491, 127] width 22 height 22
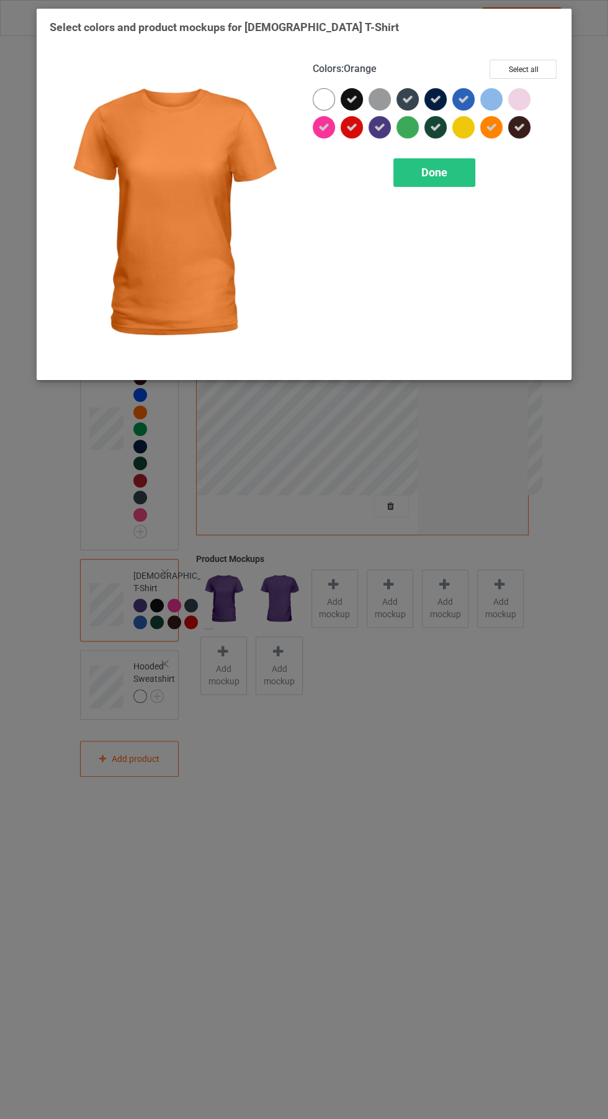
click at [480, 97] on div at bounding box center [491, 99] width 22 height 22
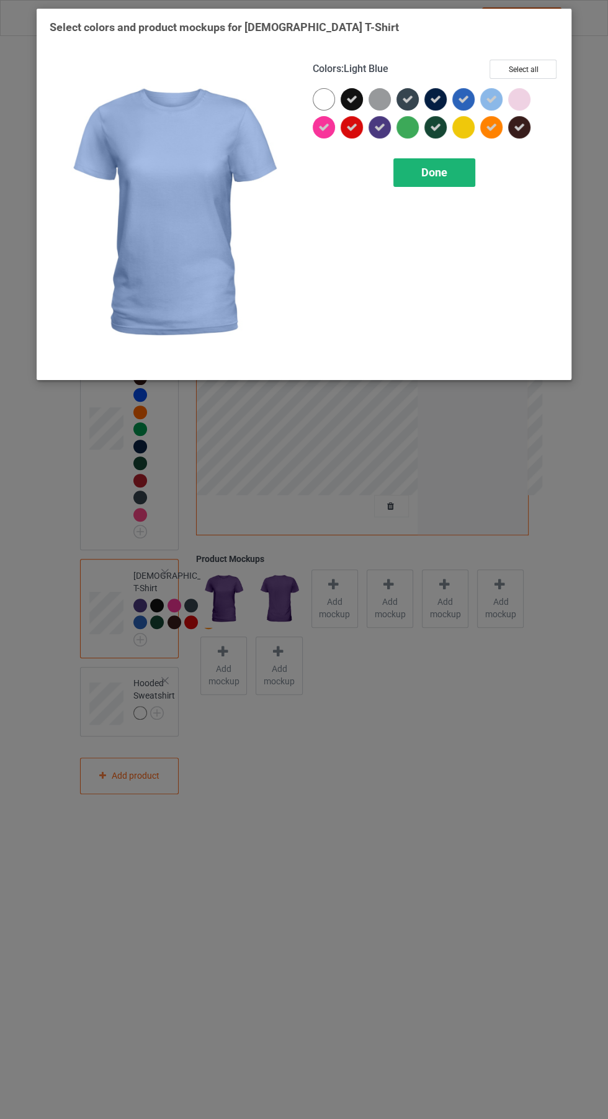
click at [454, 180] on div "Done" at bounding box center [435, 172] width 82 height 29
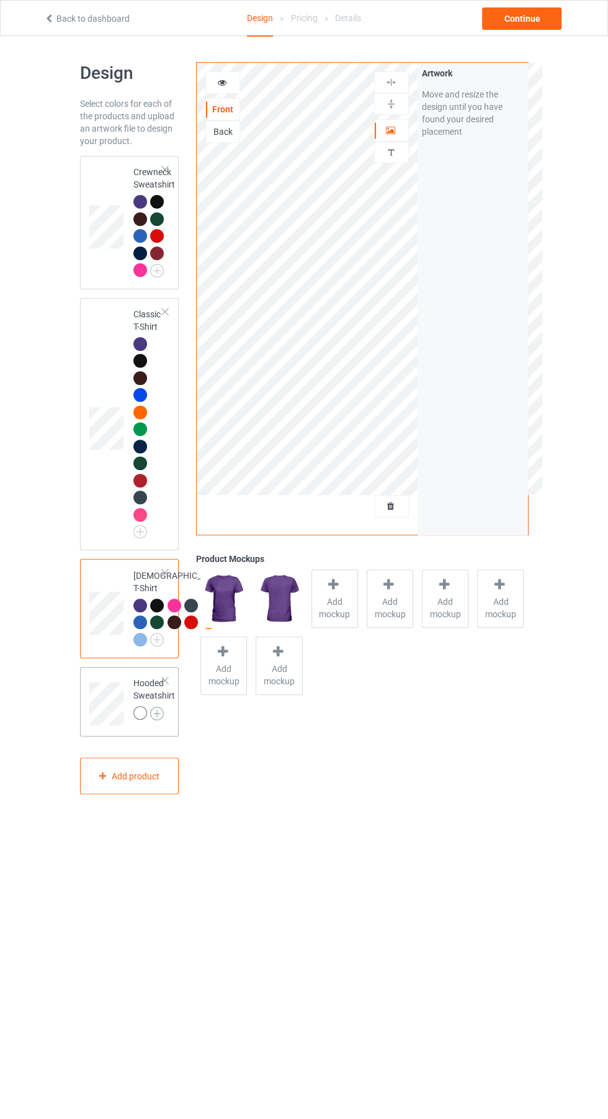
click at [160, 720] on img at bounding box center [157, 713] width 14 height 14
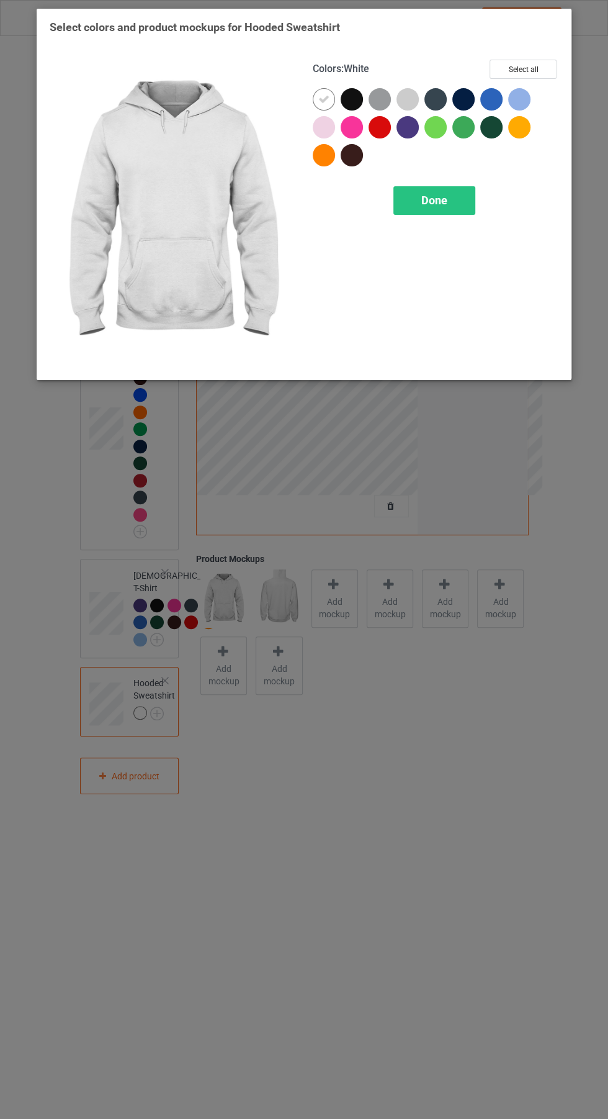
click at [406, 126] on div at bounding box center [408, 127] width 22 height 22
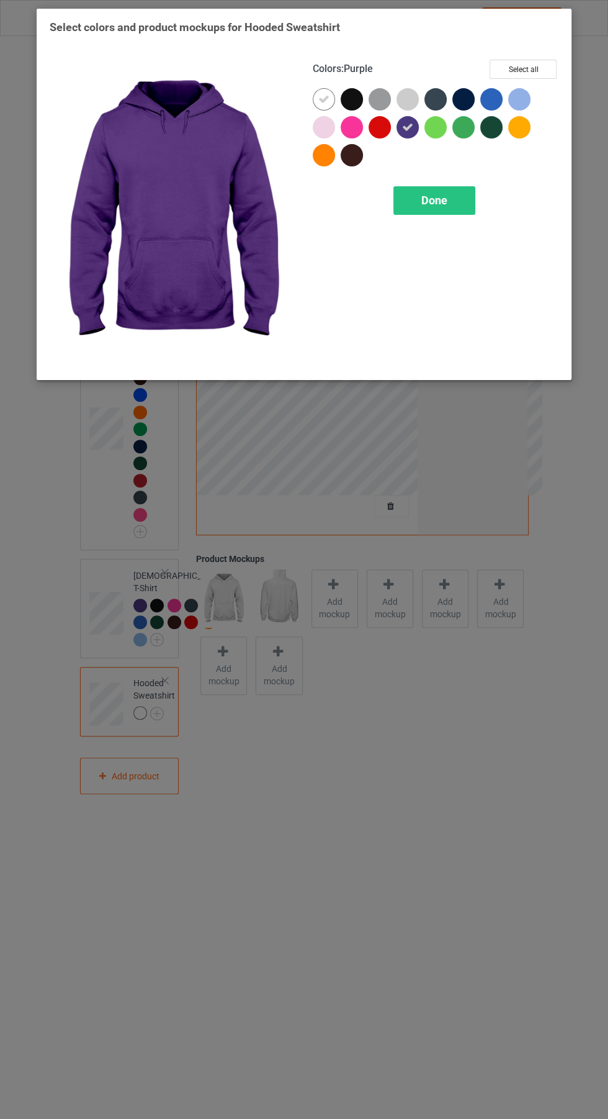
click at [323, 92] on div at bounding box center [324, 99] width 22 height 22
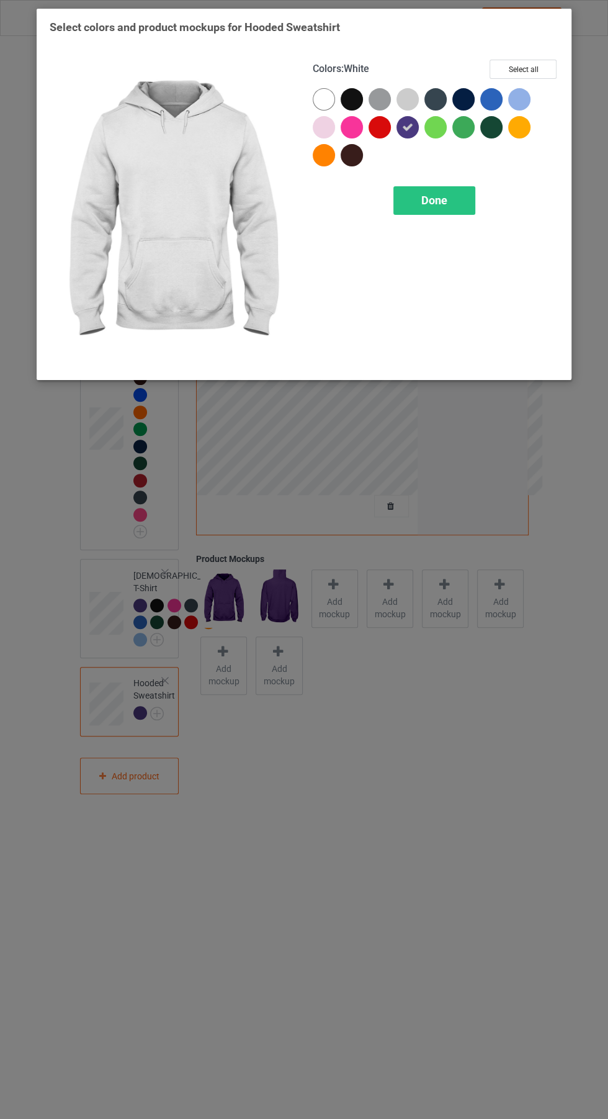
click at [348, 97] on div at bounding box center [352, 99] width 22 height 22
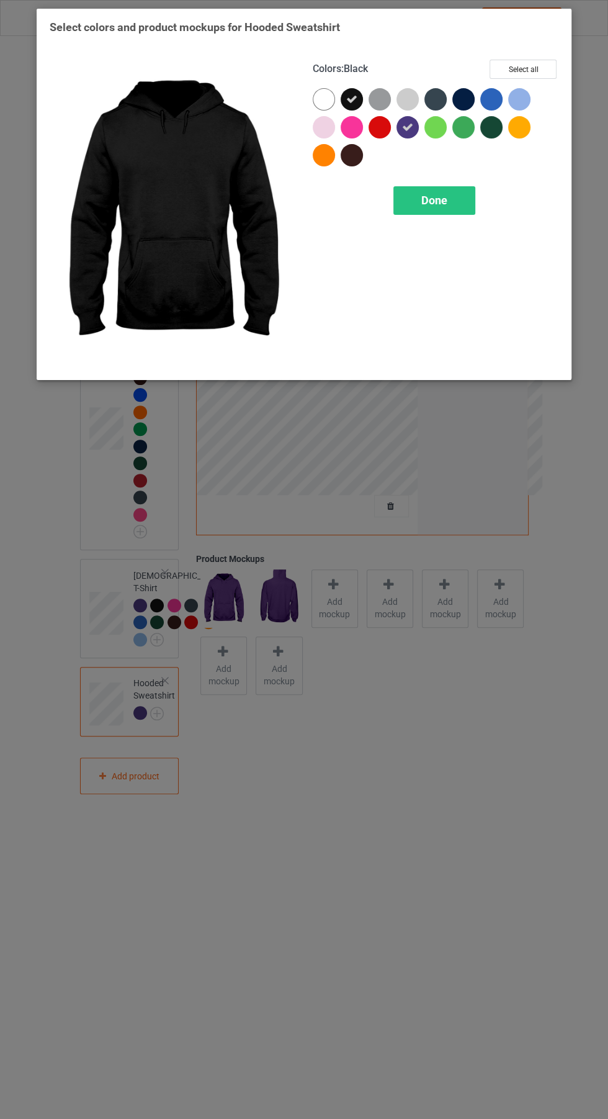
click at [469, 105] on div at bounding box center [464, 99] width 22 height 22
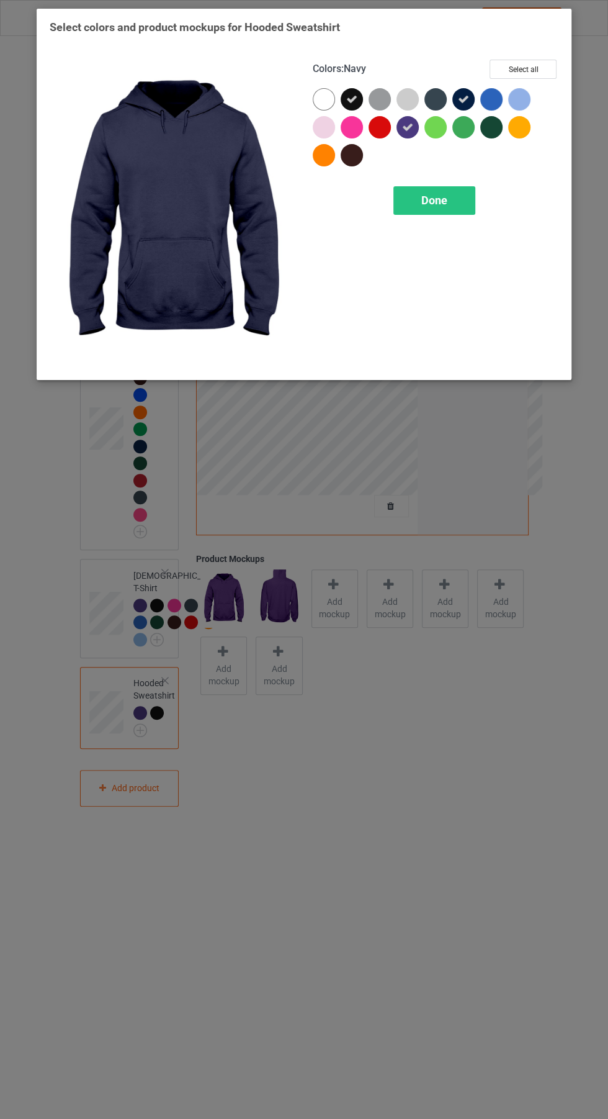
click at [436, 94] on div at bounding box center [436, 99] width 22 height 22
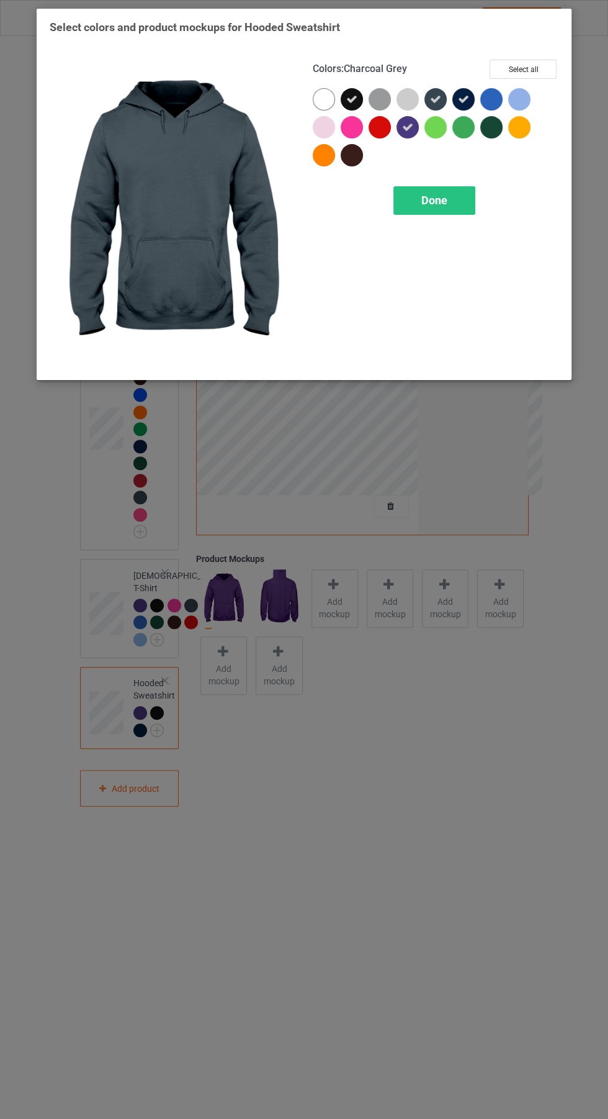
click at [351, 158] on div at bounding box center [352, 155] width 22 height 22
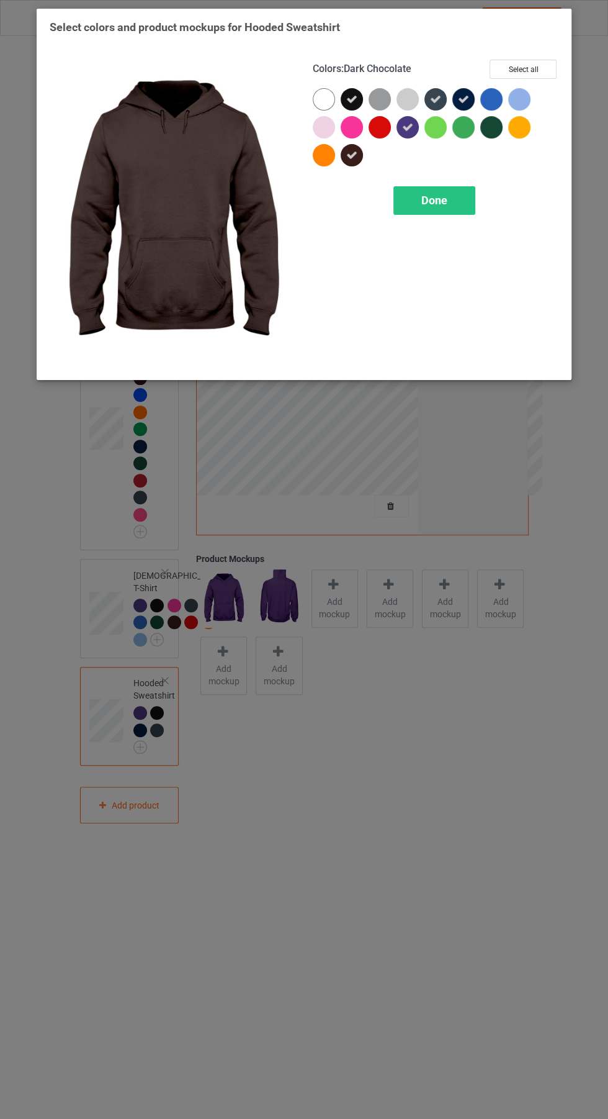
click at [489, 134] on div at bounding box center [491, 127] width 22 height 22
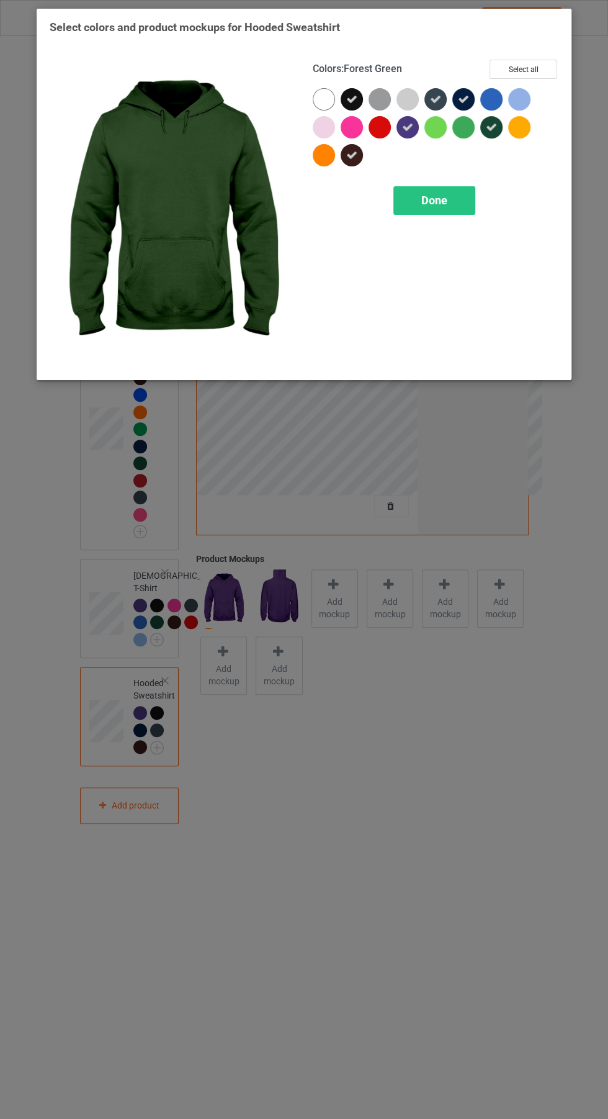
click at [518, 135] on div at bounding box center [519, 127] width 22 height 22
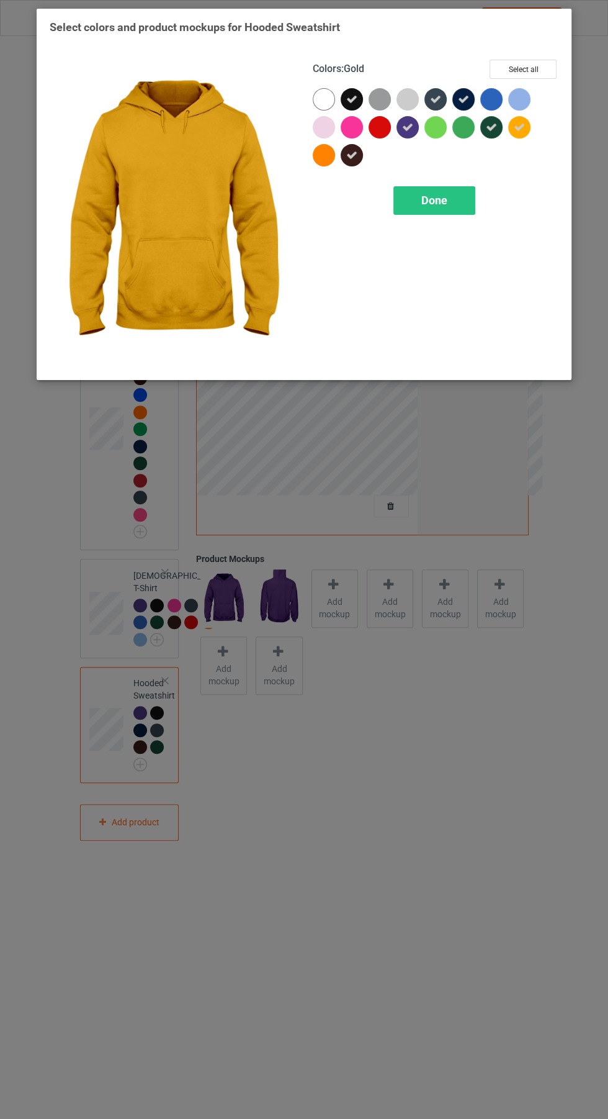
click at [494, 95] on div at bounding box center [491, 99] width 22 height 22
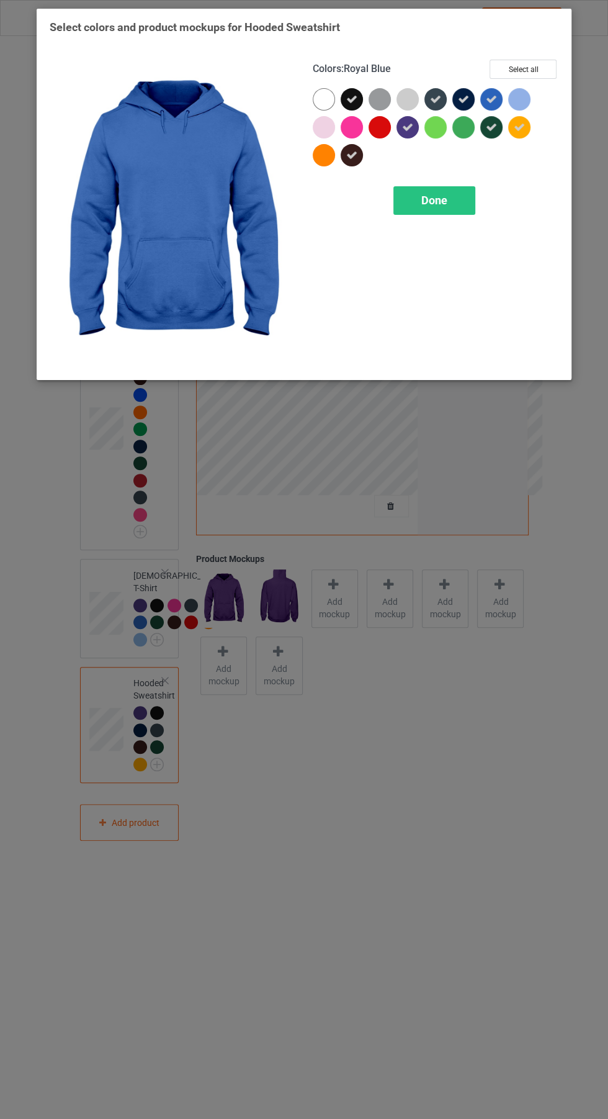
click at [381, 130] on div at bounding box center [380, 127] width 22 height 22
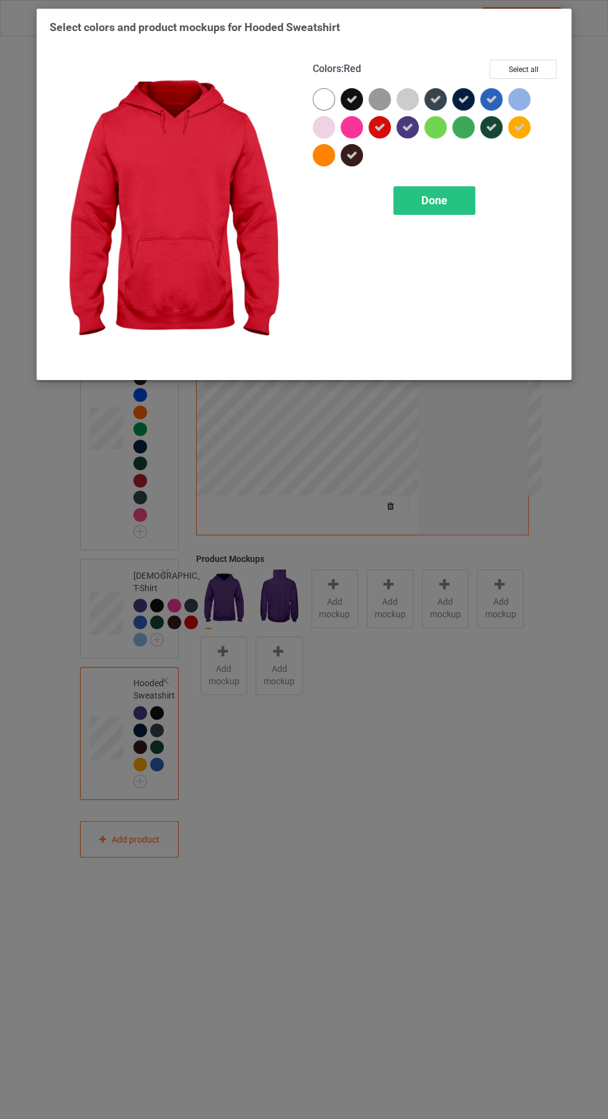
click at [322, 169] on div at bounding box center [327, 158] width 28 height 28
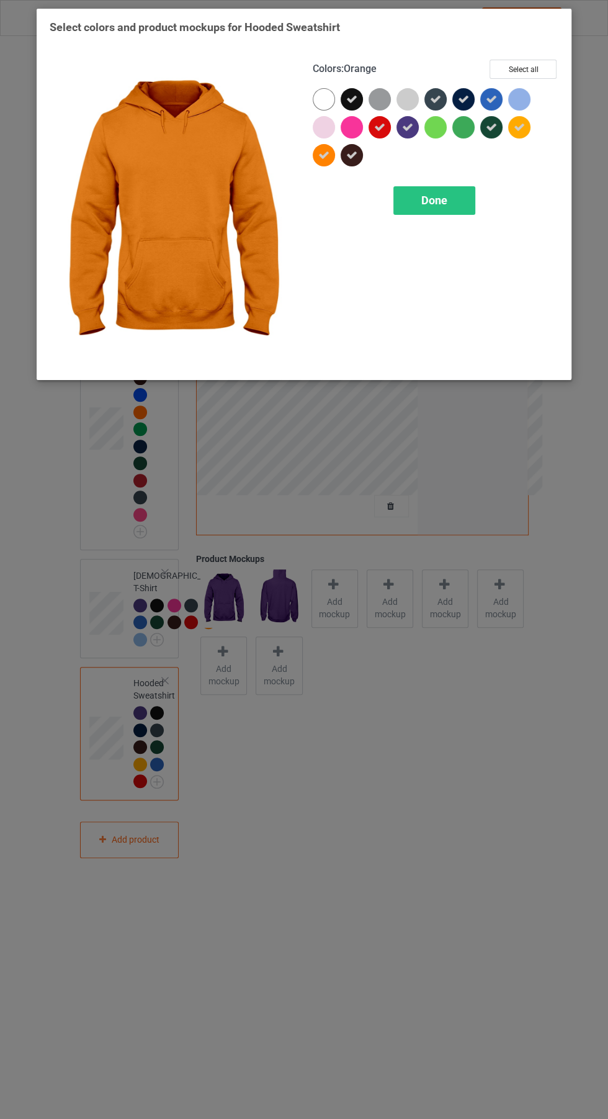
click at [456, 121] on div at bounding box center [464, 127] width 22 height 22
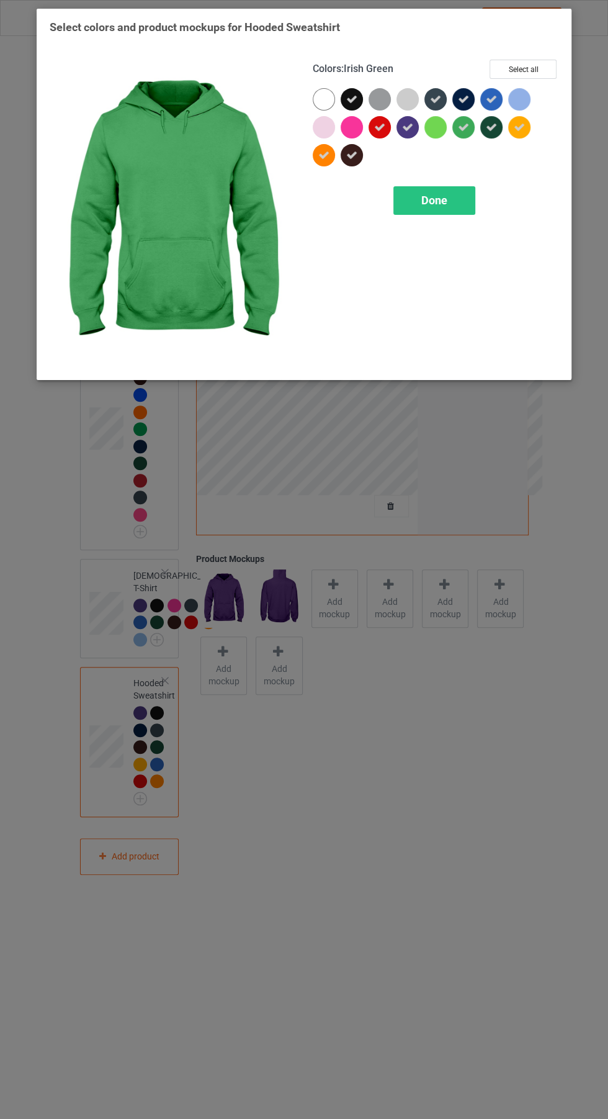
click at [353, 129] on div at bounding box center [352, 127] width 22 height 22
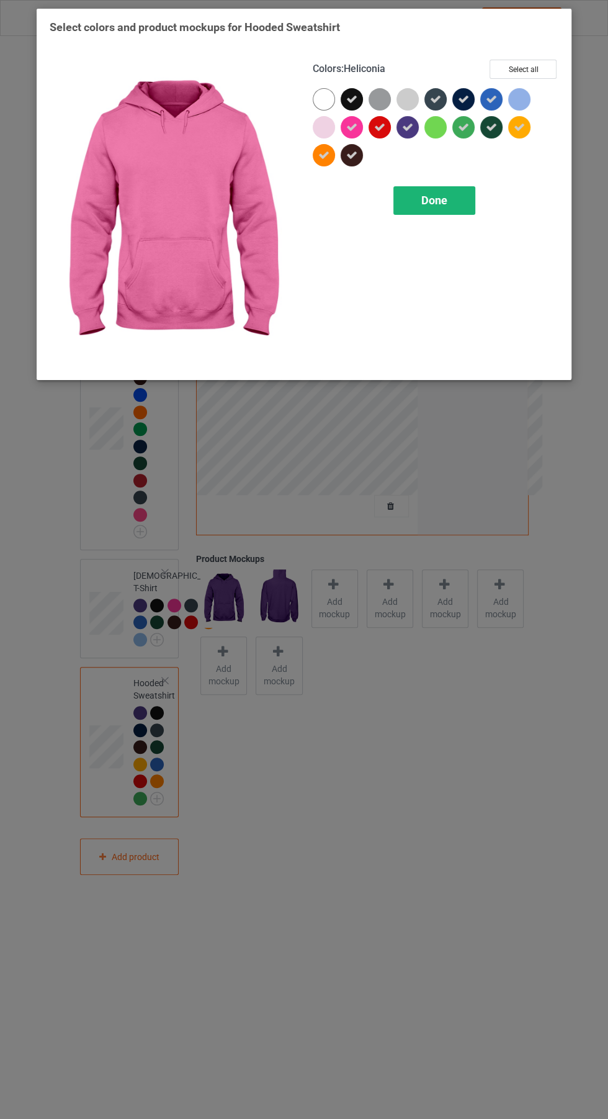
click at [446, 207] on div "Done" at bounding box center [435, 200] width 82 height 29
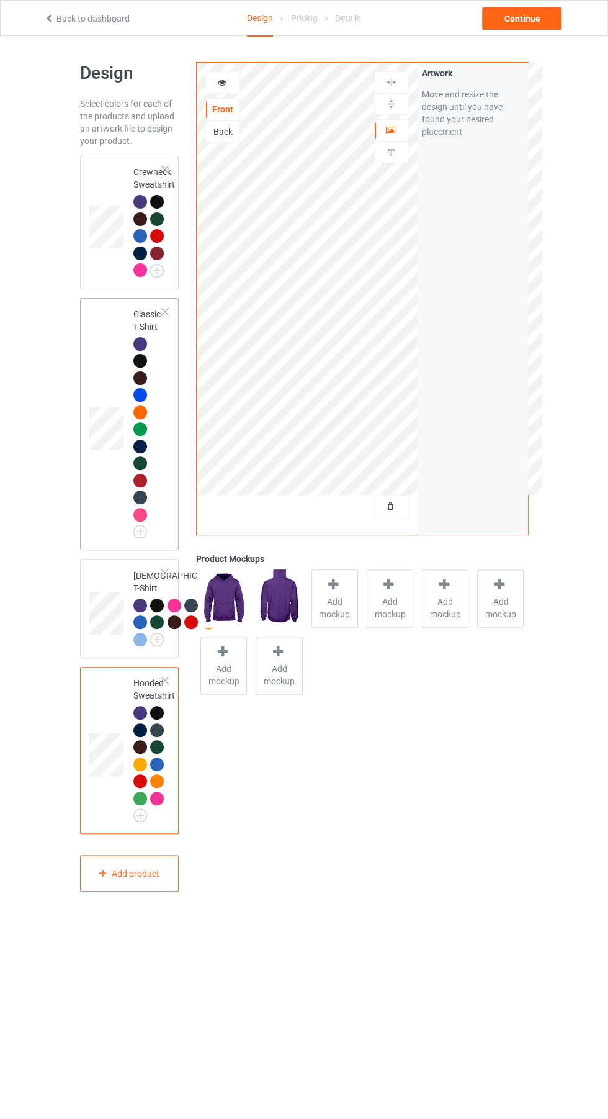
click at [92, 474] on td at bounding box center [107, 424] width 37 height 243
click at [355, 592] on div "Add mockup" at bounding box center [335, 598] width 47 height 58
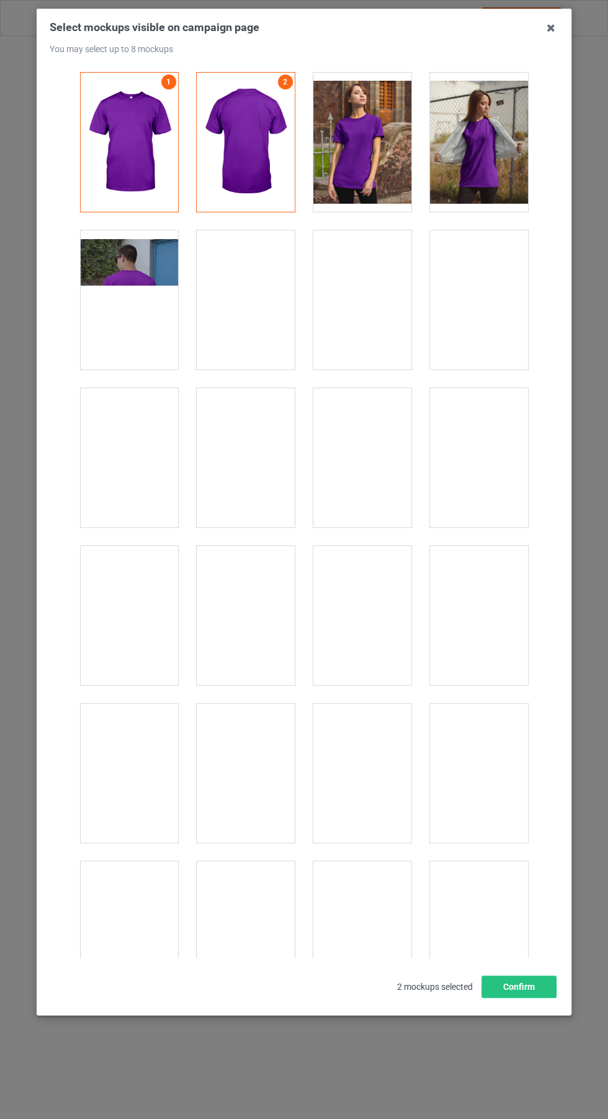
click at [258, 458] on div at bounding box center [246, 457] width 98 height 139
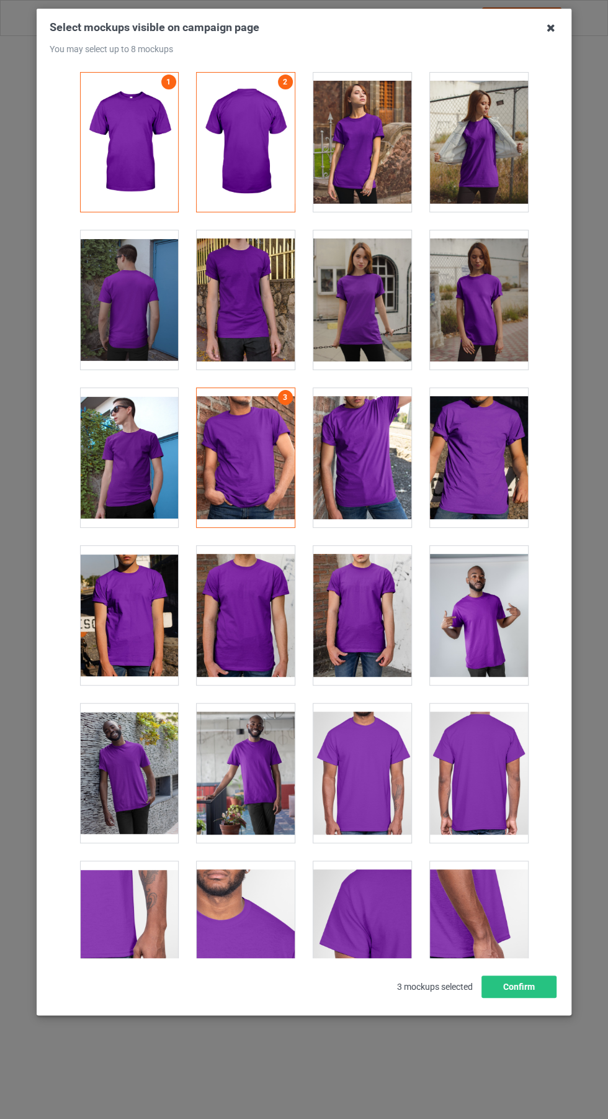
click at [552, 28] on icon at bounding box center [551, 28] width 20 height 20
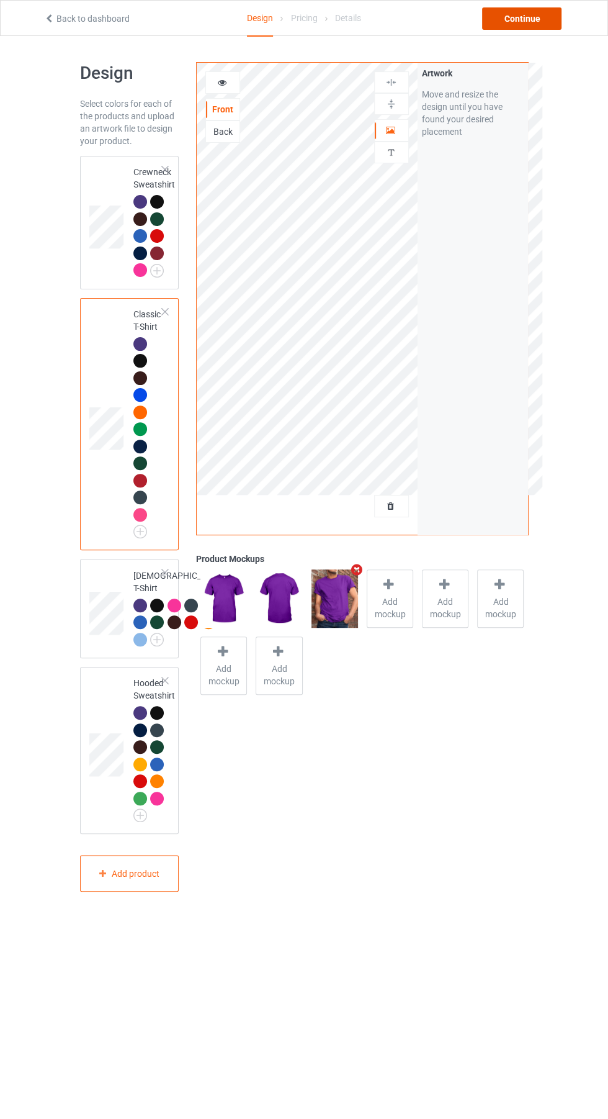
click at [551, 9] on div "Continue" at bounding box center [521, 18] width 79 height 22
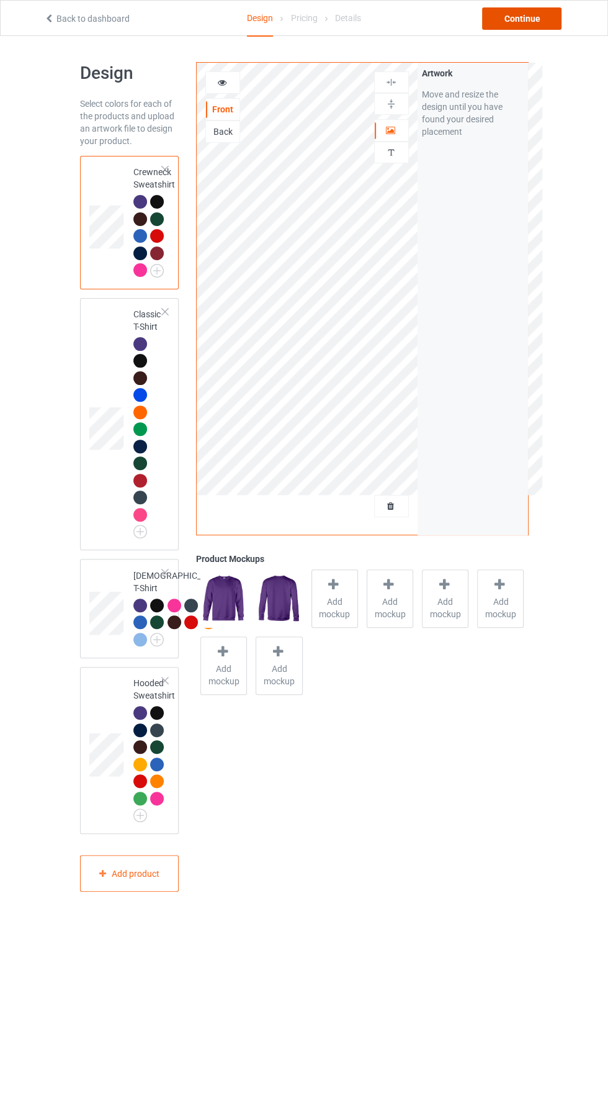
click at [538, 14] on div "Continue" at bounding box center [521, 18] width 79 height 22
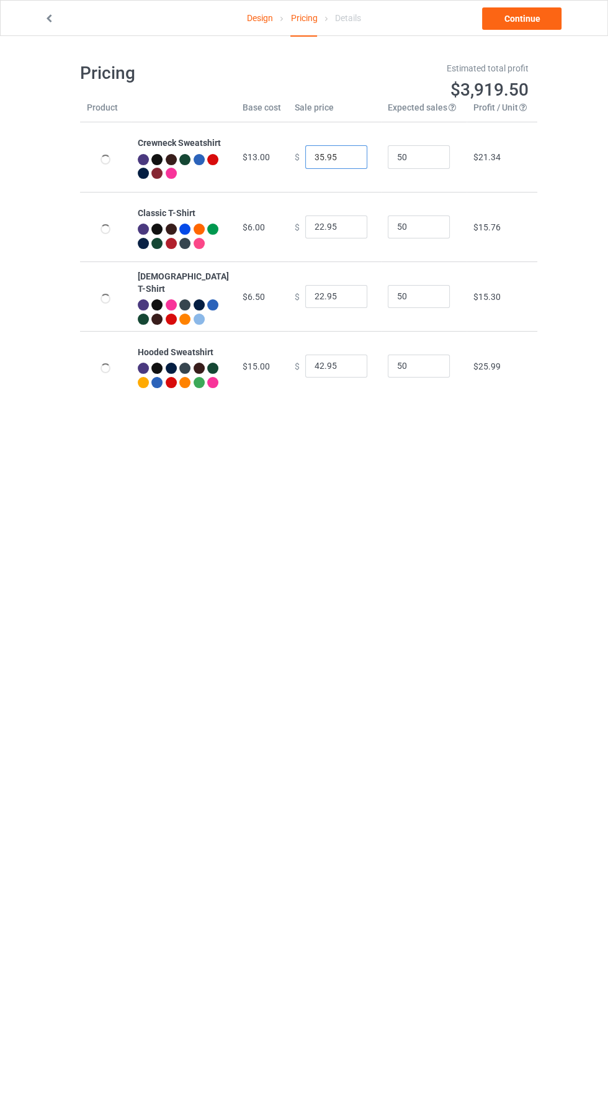
click at [312, 156] on input "35.95" at bounding box center [336, 157] width 62 height 24
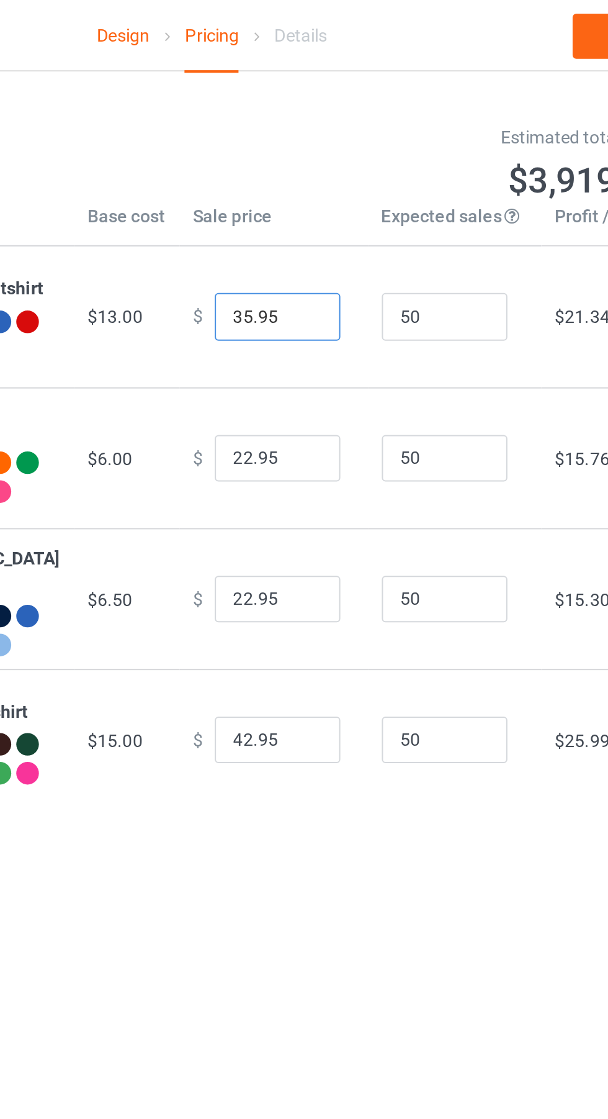
click at [310, 154] on input "35.95" at bounding box center [336, 157] width 62 height 24
click at [305, 156] on input "35.95" at bounding box center [336, 157] width 62 height 24
click at [308, 159] on input "35.95" at bounding box center [336, 157] width 62 height 24
type input "31.95"
click at [305, 229] on input "22.95" at bounding box center [336, 227] width 62 height 24
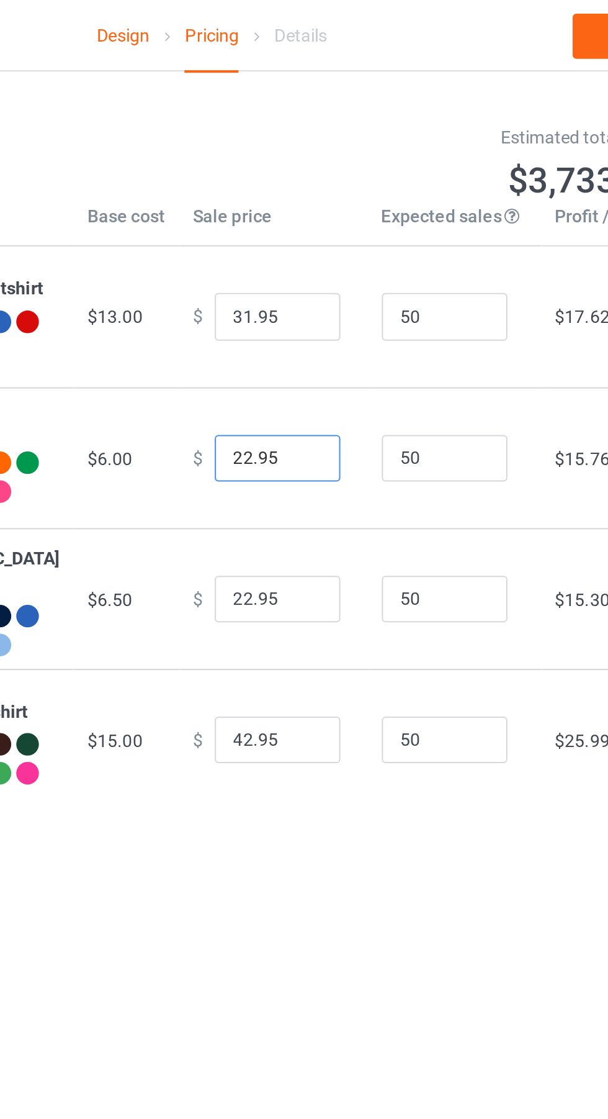
click at [309, 224] on input "22.95" at bounding box center [336, 227] width 62 height 24
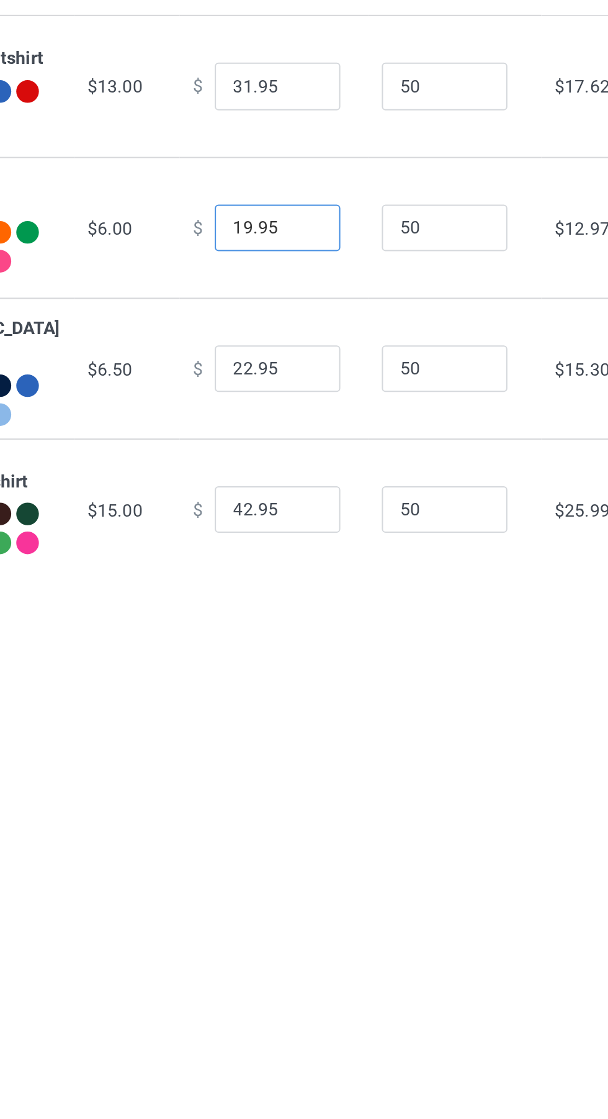
type input "19.95"
click at [305, 296] on input "22.95" at bounding box center [336, 297] width 62 height 24
click at [306, 297] on input "22.95" at bounding box center [336, 297] width 62 height 24
type input "19.95"
click at [305, 360] on input "42.95" at bounding box center [336, 366] width 62 height 24
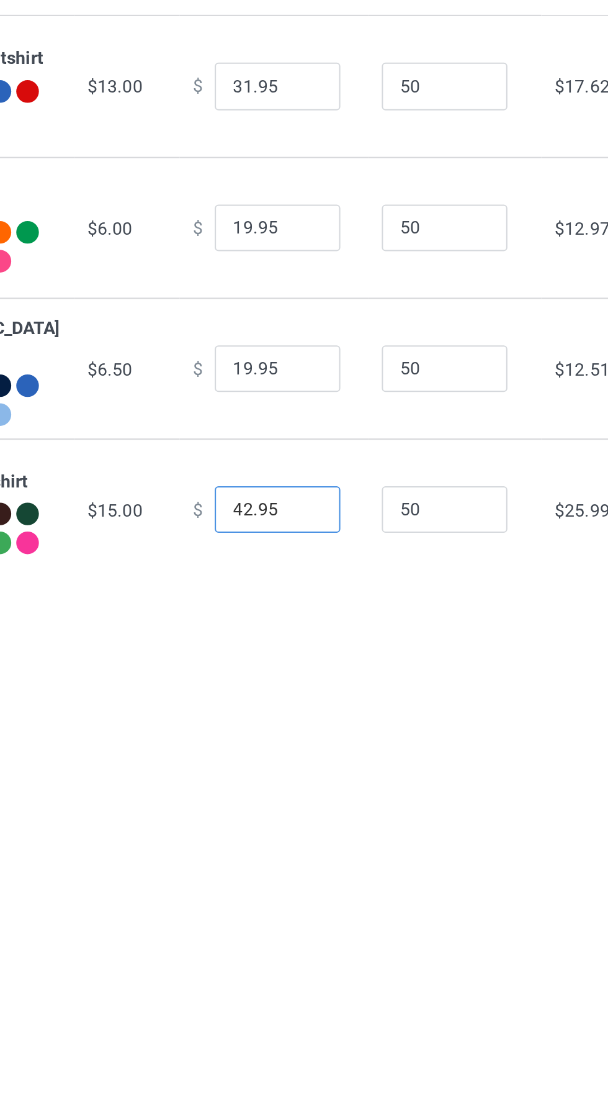
click at [305, 368] on input "42.95" at bounding box center [336, 366] width 62 height 24
click at [305, 370] on input "42.95" at bounding box center [336, 366] width 62 height 24
click at [308, 368] on input "42.95" at bounding box center [336, 366] width 62 height 24
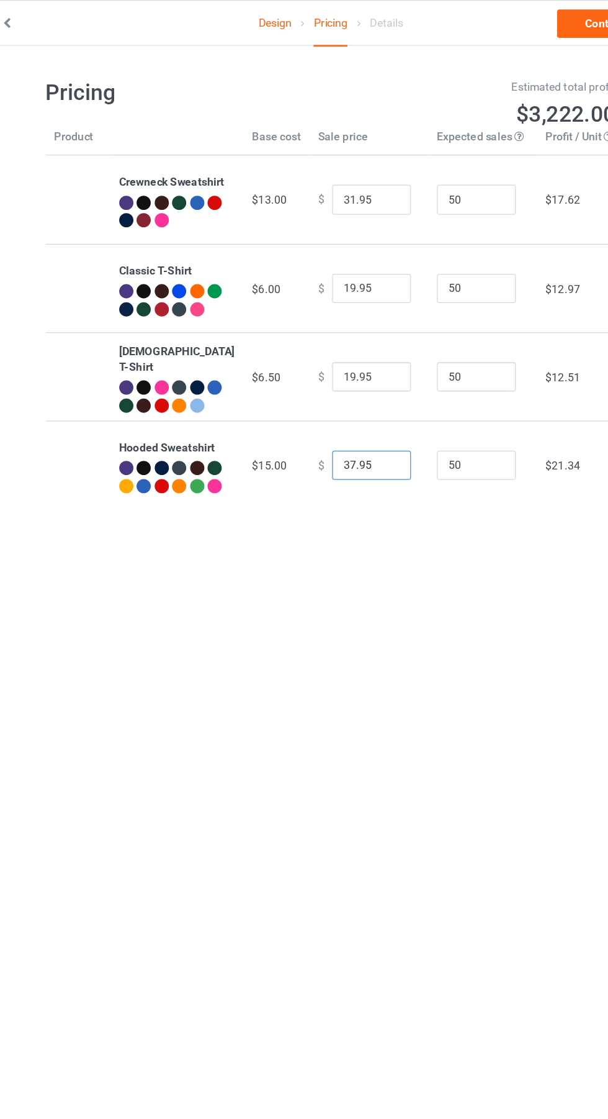
type input "37.95"
click at [106, 229] on img at bounding box center [106, 229] width 0 height 0
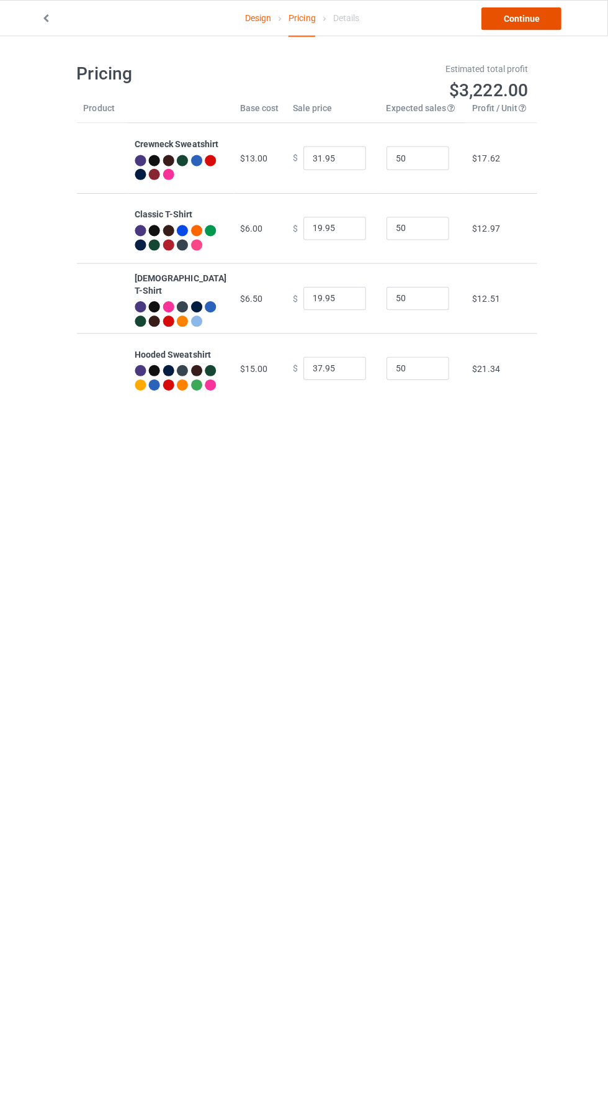
click at [530, 20] on link "Continue" at bounding box center [521, 18] width 79 height 22
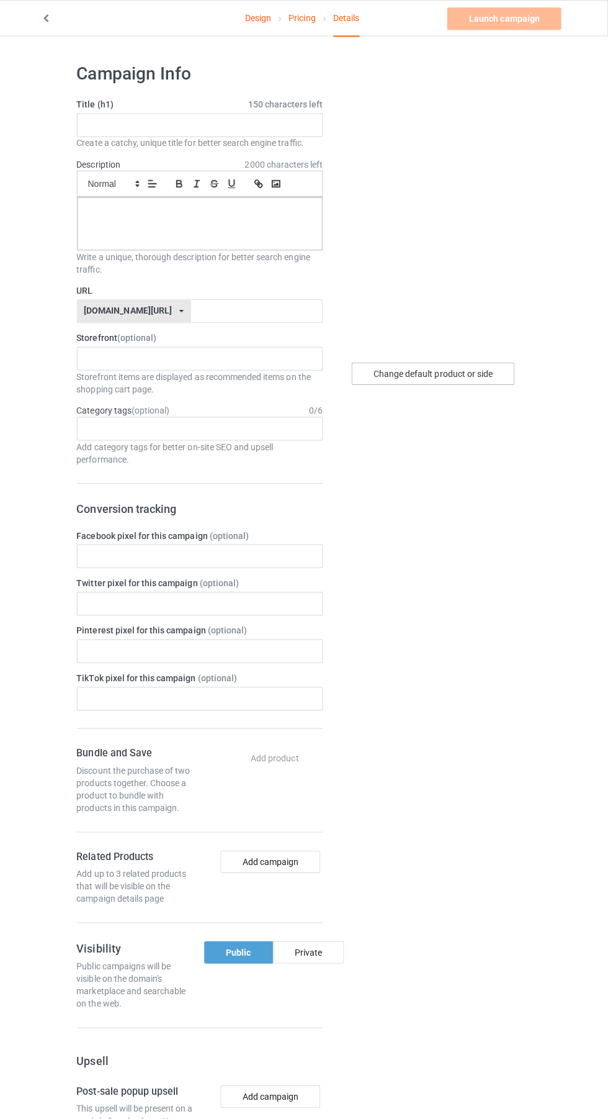
click at [446, 361] on div "Change default product or side" at bounding box center [434, 371] width 162 height 22
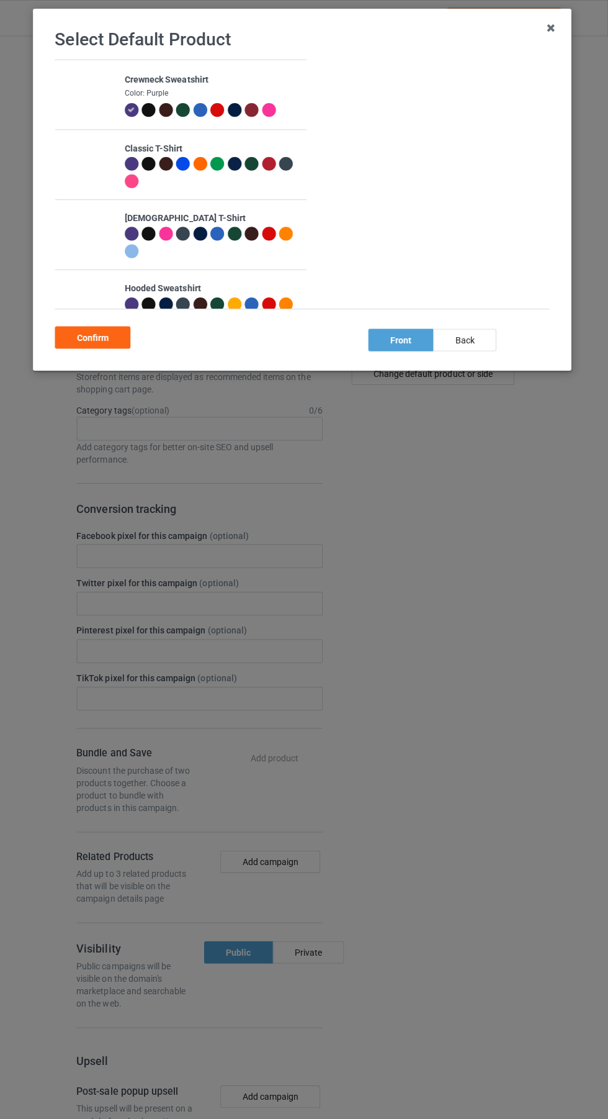
click at [82, 164] on img at bounding box center [82, 164] width 0 height 0
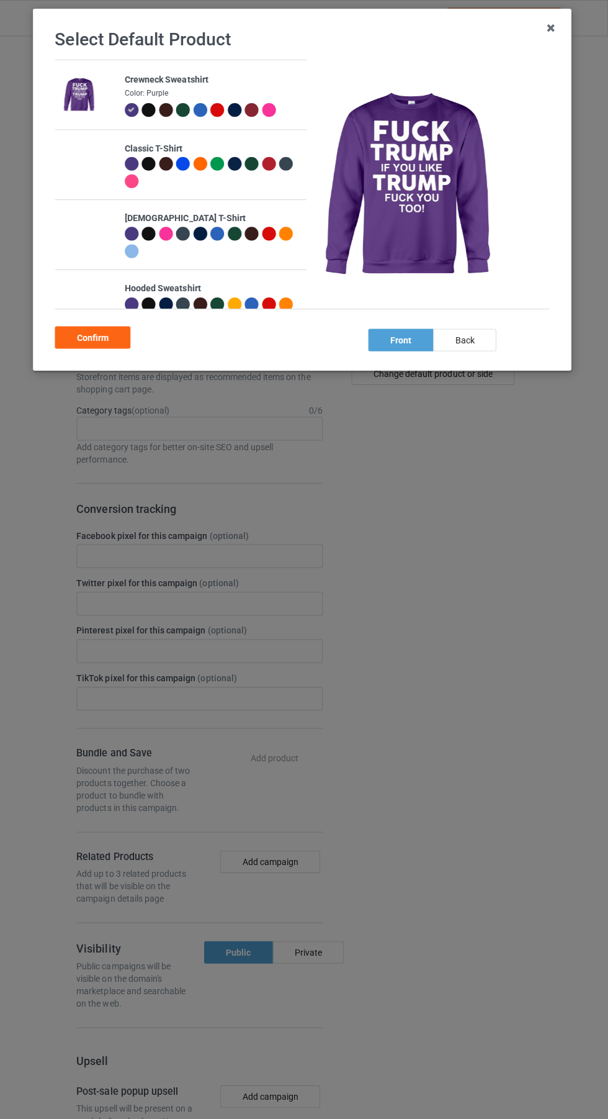
click at [82, 164] on img at bounding box center [82, 164] width 0 height 0
click at [84, 161] on img at bounding box center [82, 163] width 34 height 43
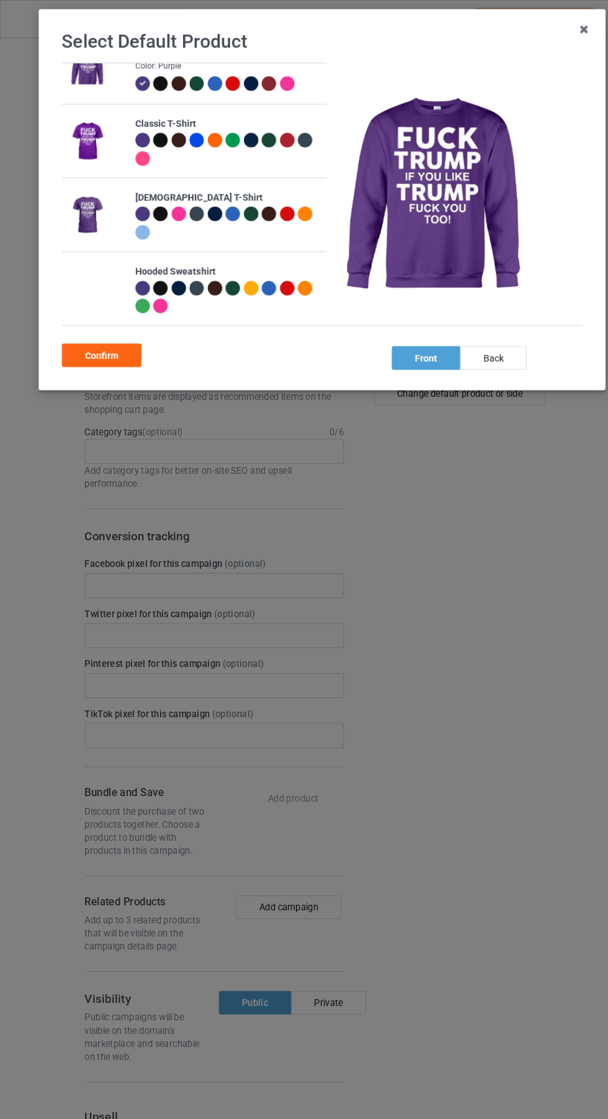
click at [61, 137] on td at bounding box center [89, 133] width 63 height 69
click at [79, 135] on img at bounding box center [82, 133] width 34 height 43
click at [88, 133] on img at bounding box center [82, 133] width 34 height 43
click at [92, 137] on img at bounding box center [82, 133] width 34 height 43
click at [219, 109] on td "Classic T-Shirt" at bounding box center [214, 133] width 187 height 69
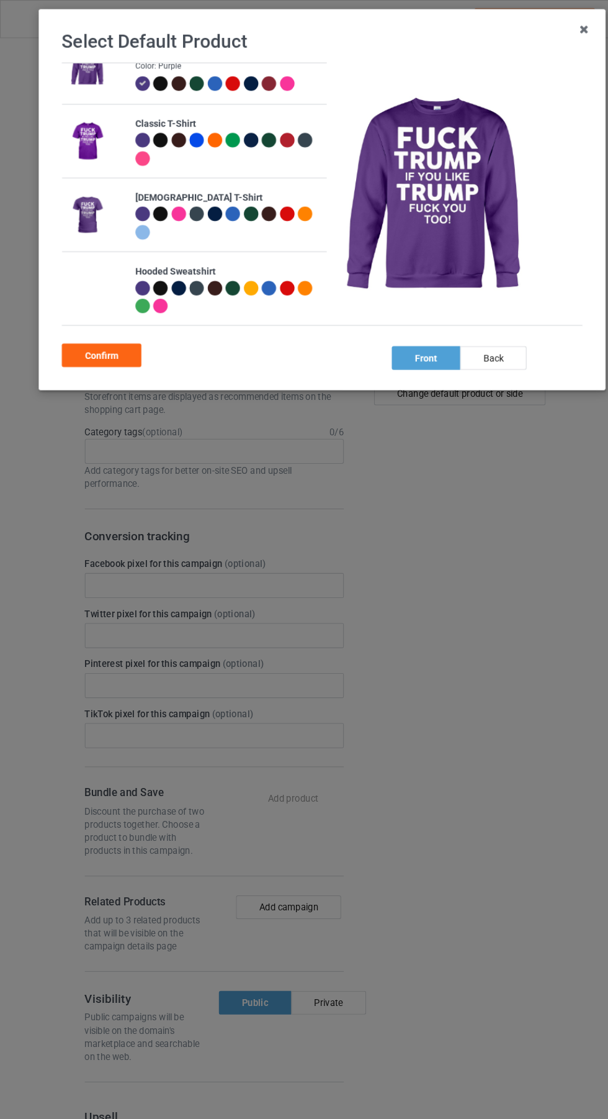
click at [219, 129] on div at bounding box center [220, 132] width 14 height 14
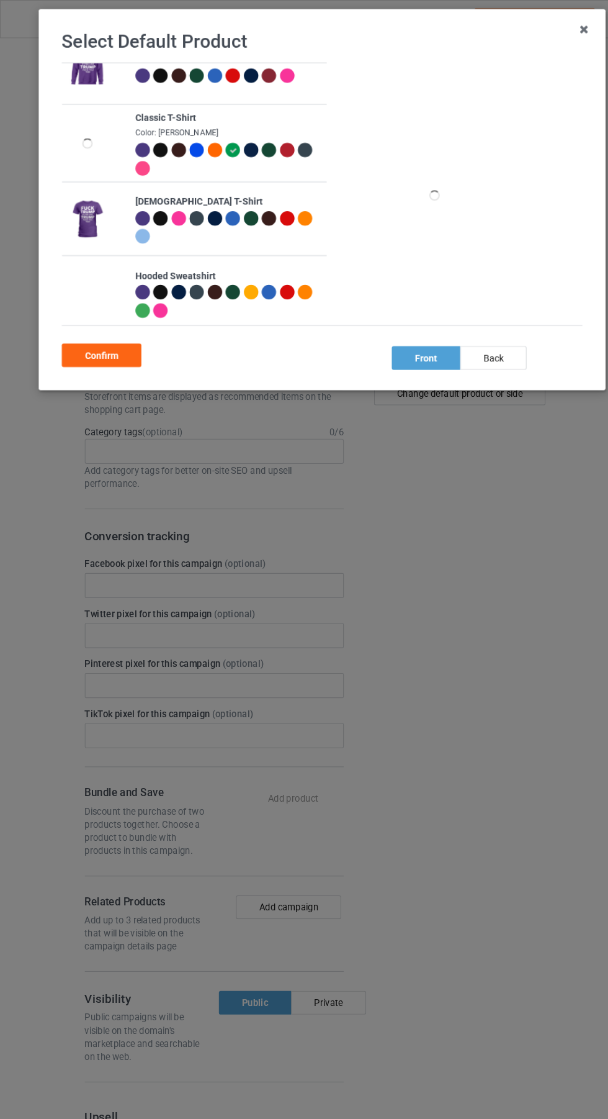
click at [200, 140] on div at bounding box center [203, 142] width 14 height 14
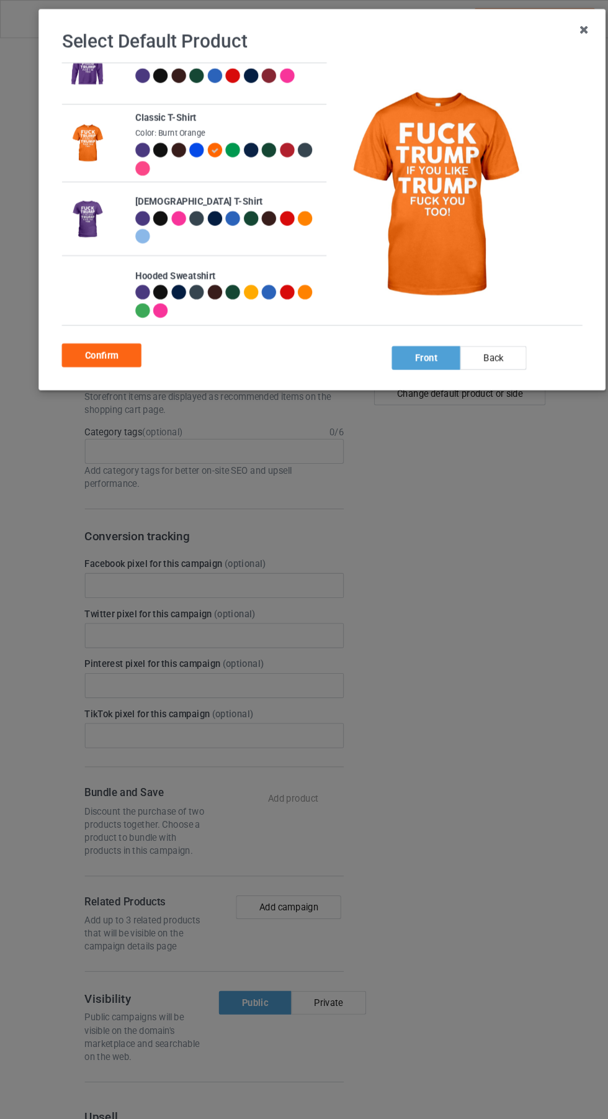
click at [133, 141] on div at bounding box center [135, 142] width 14 height 14
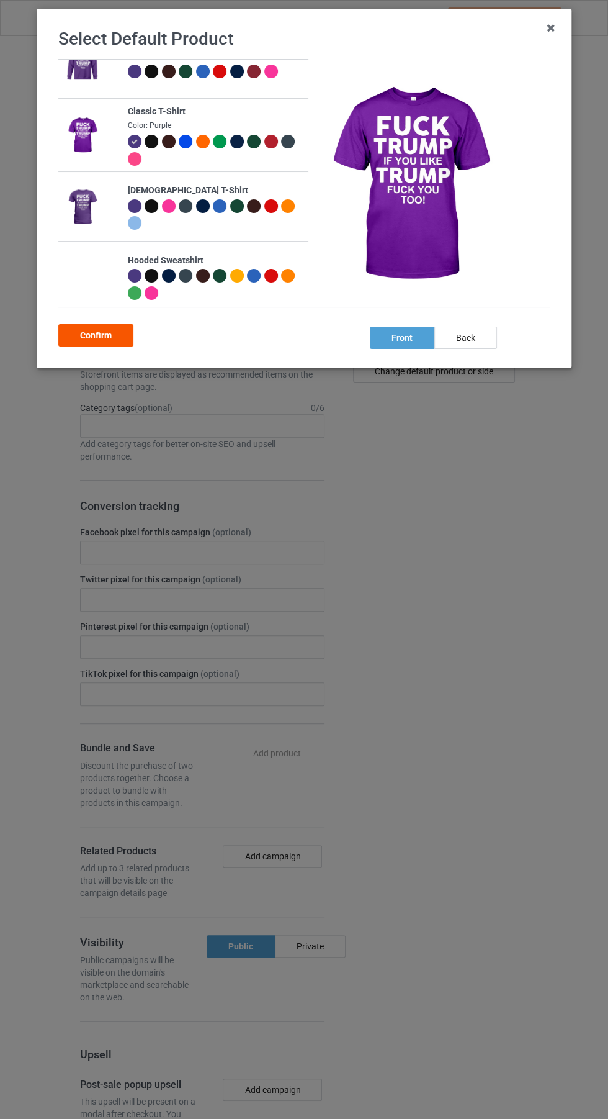
click at [115, 340] on div "Confirm" at bounding box center [95, 335] width 75 height 22
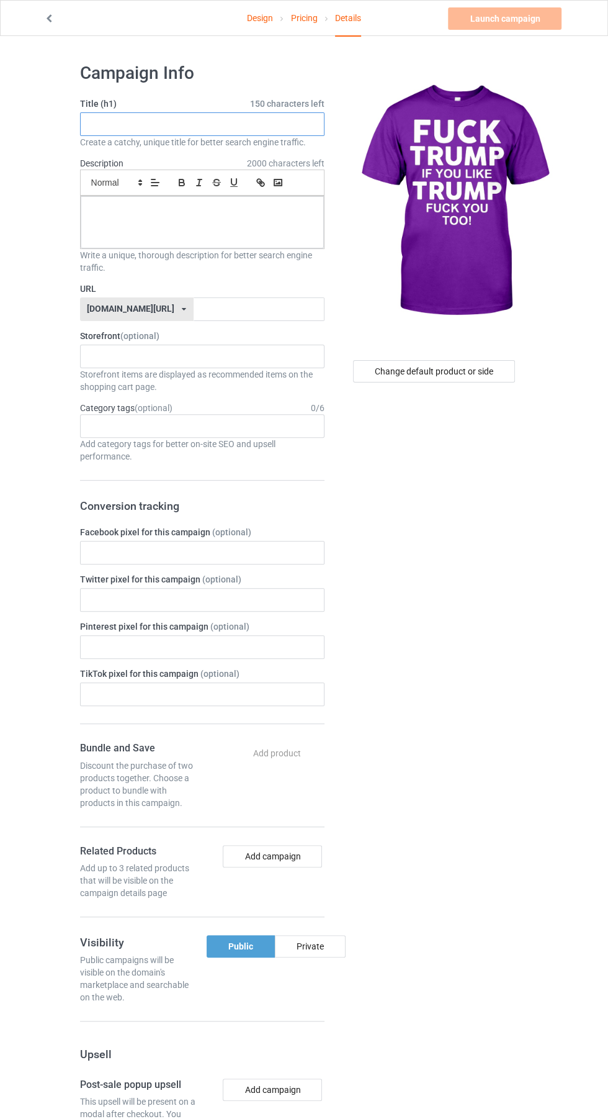
click at [258, 129] on input "text" at bounding box center [202, 124] width 245 height 24
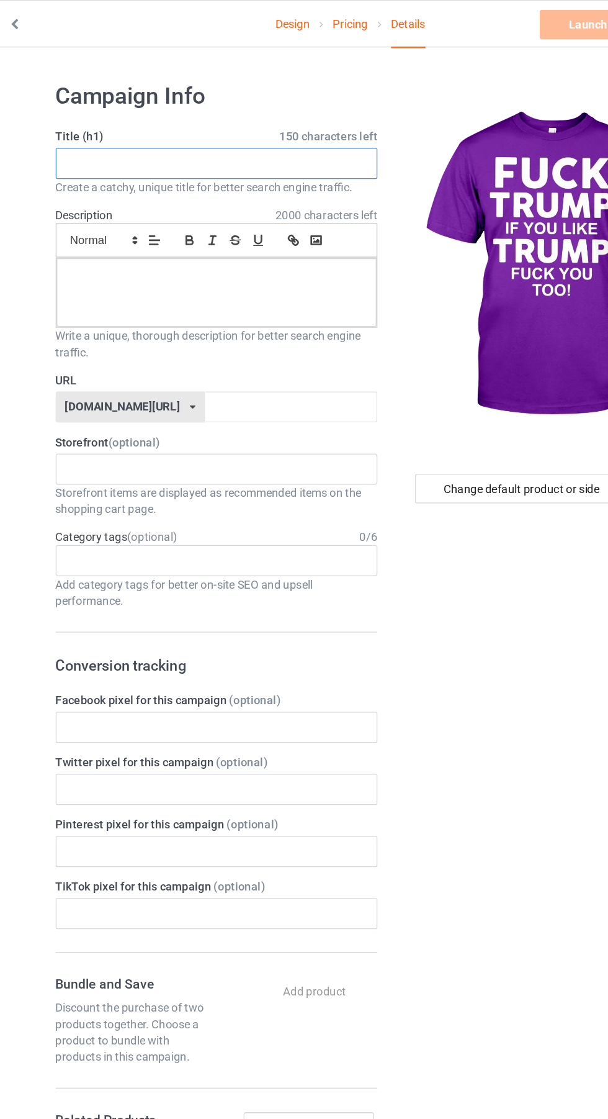
type input "F"
type input "Amazing"
click at [277, 238] on div at bounding box center [202, 222] width 243 height 52
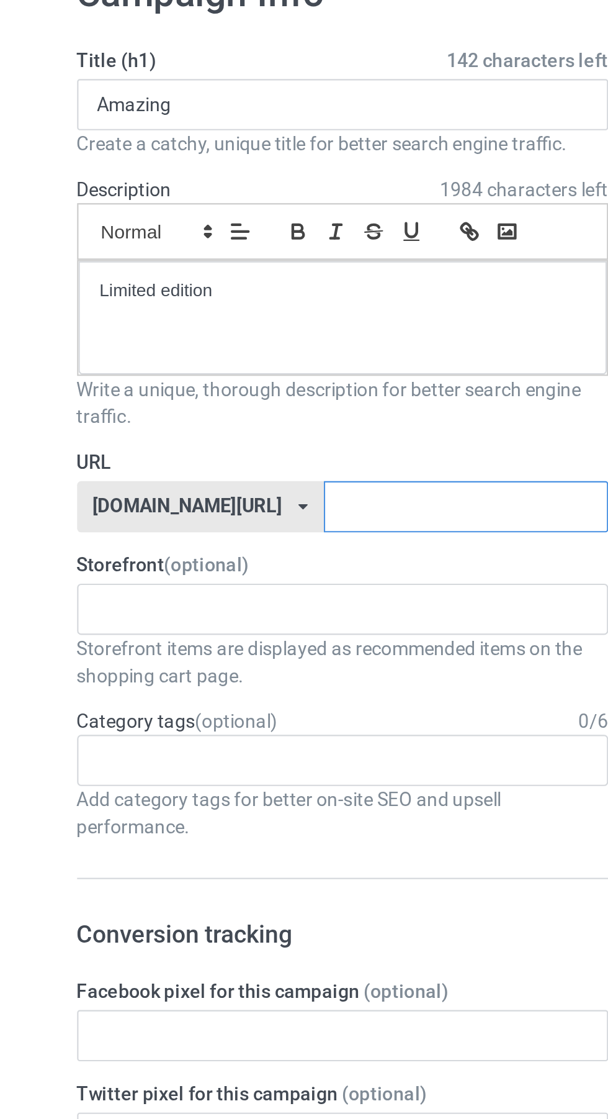
click at [255, 306] on input "text" at bounding box center [259, 309] width 131 height 24
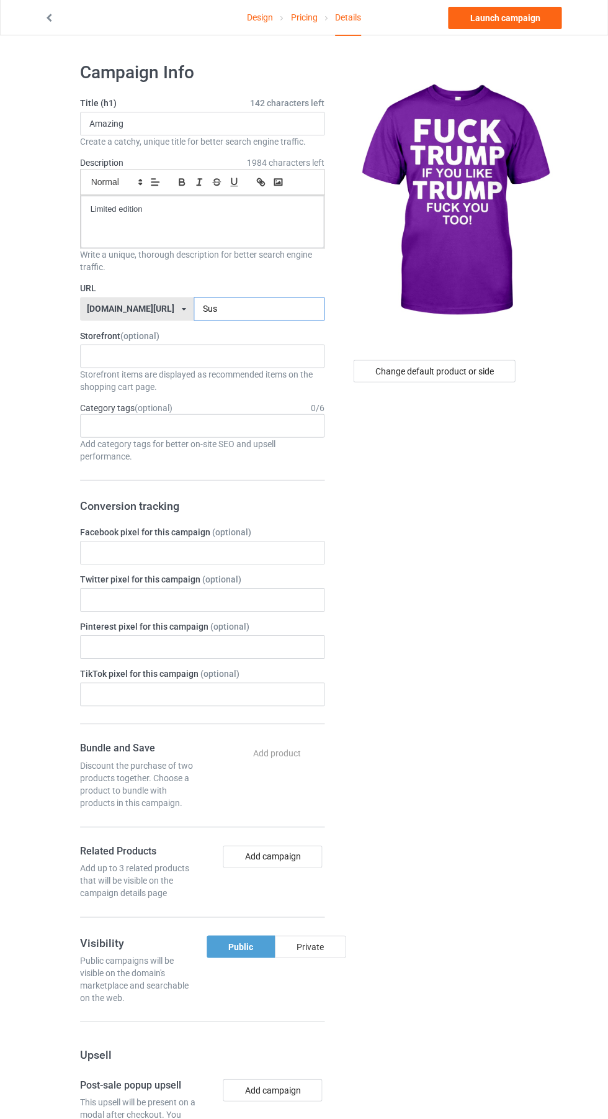
type input "Sus"
click at [332, 943] on div "Private" at bounding box center [310, 946] width 71 height 22
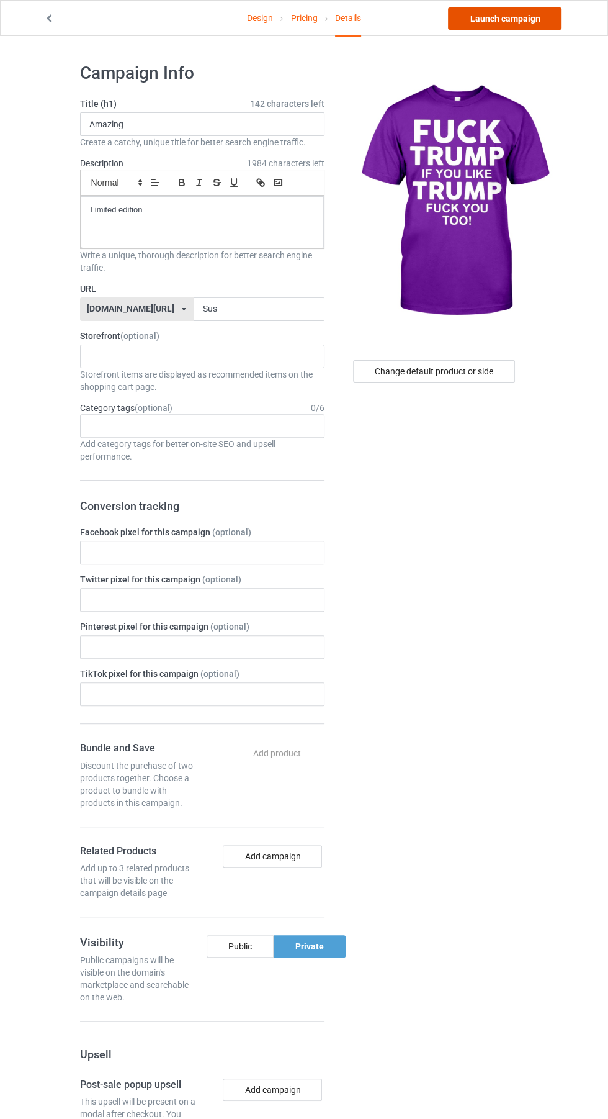
click at [545, 25] on link "Launch campaign" at bounding box center [505, 18] width 114 height 22
